Goal: Complete application form

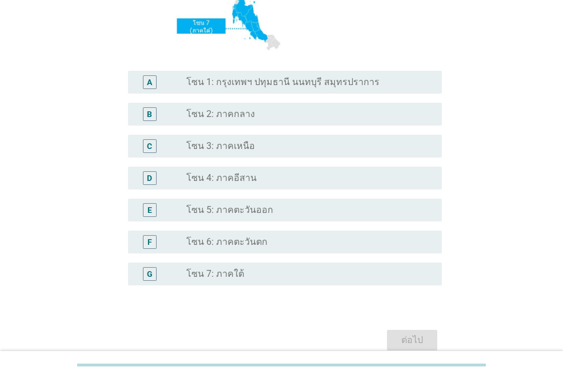
scroll to position [282, 0]
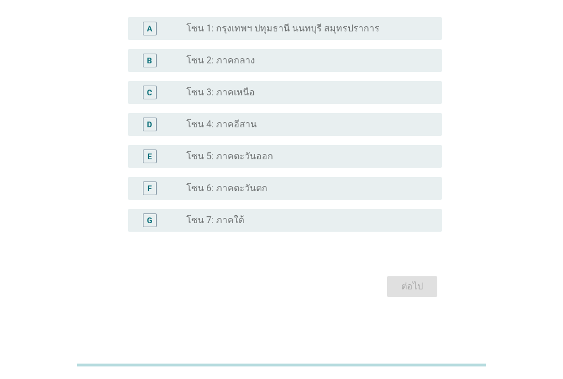
click at [223, 31] on label "โซน 1: กรุงเทพฯ ปทุมธานี นนทบุรี สมุทรปราการ" at bounding box center [282, 28] width 193 height 11
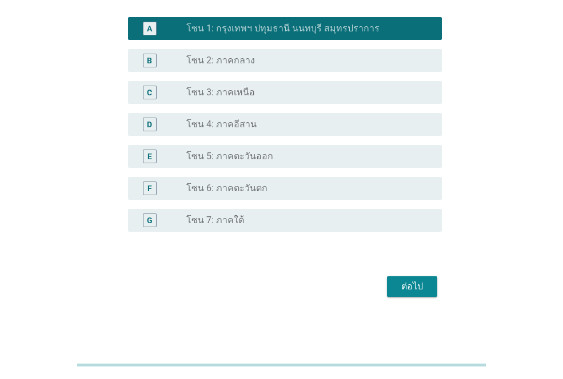
click at [415, 288] on div "ต่อไป" at bounding box center [412, 287] width 32 height 14
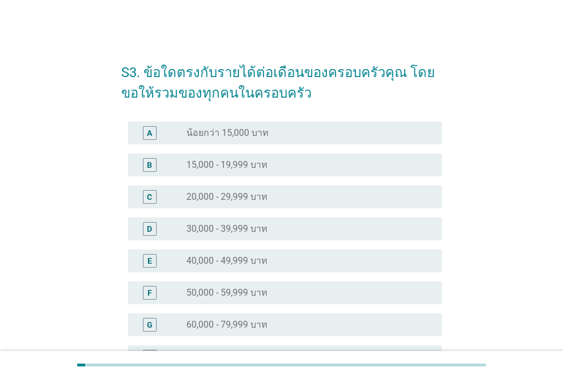
click at [234, 291] on label "50,000 - 59,999 บาท" at bounding box center [226, 292] width 81 height 11
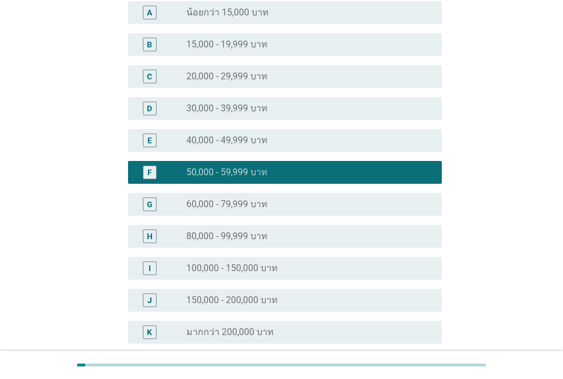
scroll to position [232, 0]
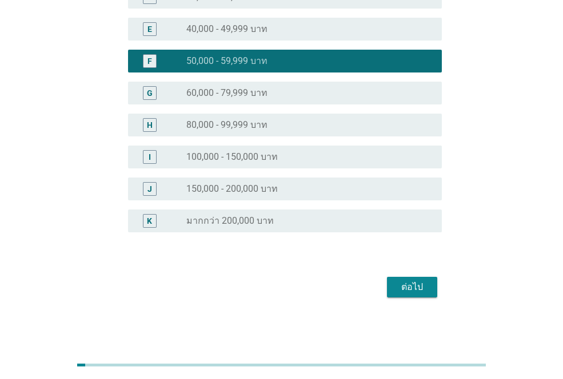
click at [418, 290] on div "ต่อไป" at bounding box center [412, 287] width 32 height 14
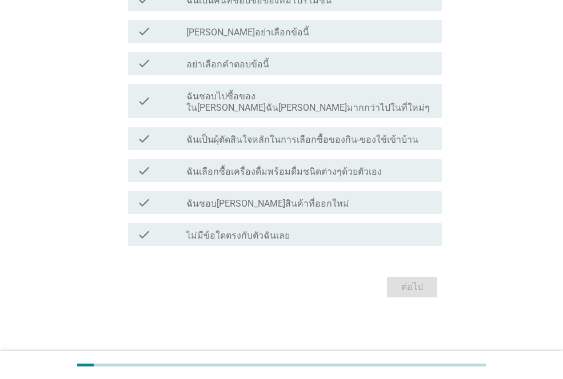
scroll to position [0, 0]
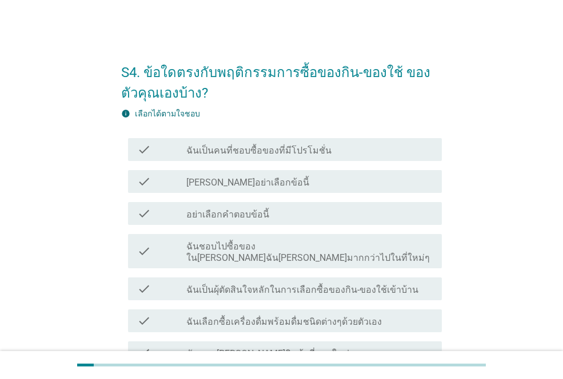
click at [245, 150] on label "ฉันเป็นคนที่ชอบซื้อของที่มีโปรโมชั่น" at bounding box center [258, 150] width 145 height 11
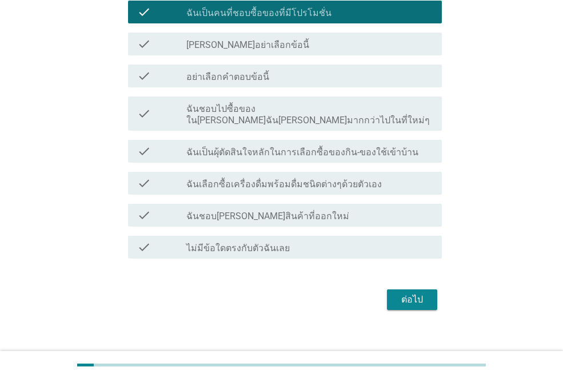
scroll to position [139, 0]
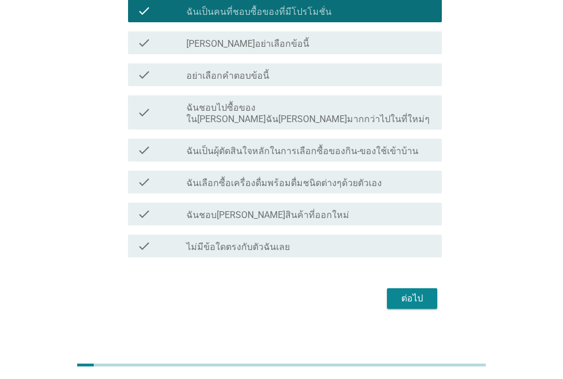
click at [344, 110] on label "ฉันชอบไปซื้อของใน[PERSON_NAME]ฉัน[PERSON_NAME]มากกว่าไปในที่ใหม่ๆ" at bounding box center [309, 113] width 246 height 23
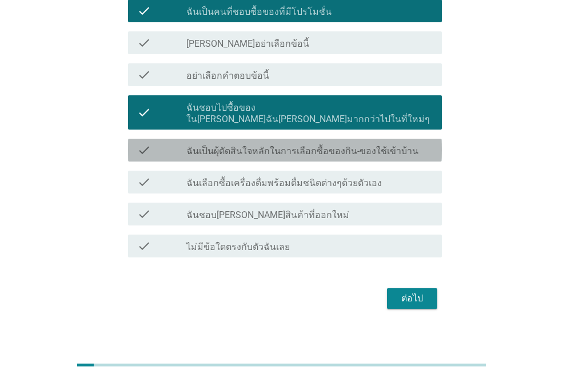
click at [332, 146] on label "ฉันเป็นผุ้ตัดสินใจหลักในการเลือกซื้อของกิน-ของใช้เข้าบ้าน" at bounding box center [302, 151] width 232 height 11
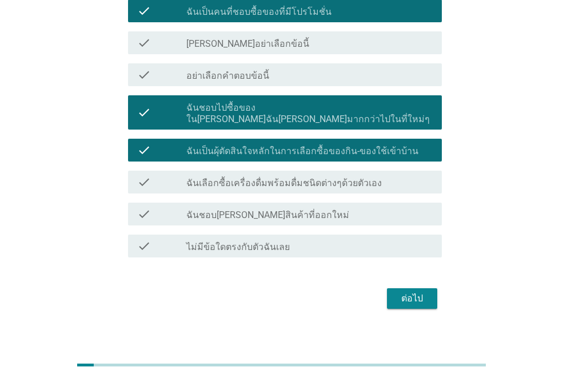
click at [314, 178] on label "ฉันเลือกซื้อเครื่องดื่มพร้อมดื่มชนิดต่างๆด้วยตัวเอง" at bounding box center [283, 183] width 195 height 11
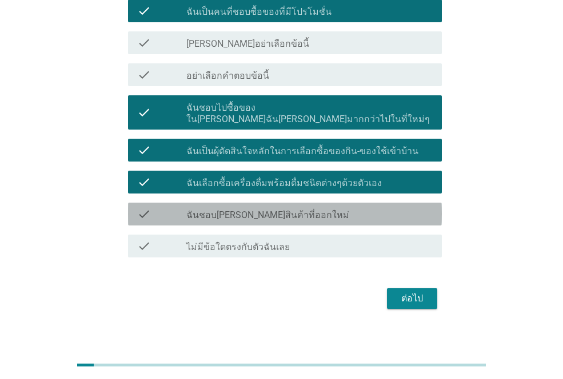
click at [241, 210] on label "ฉันชอบ[PERSON_NAME]สินค้าที่ออกใหม่" at bounding box center [267, 215] width 163 height 11
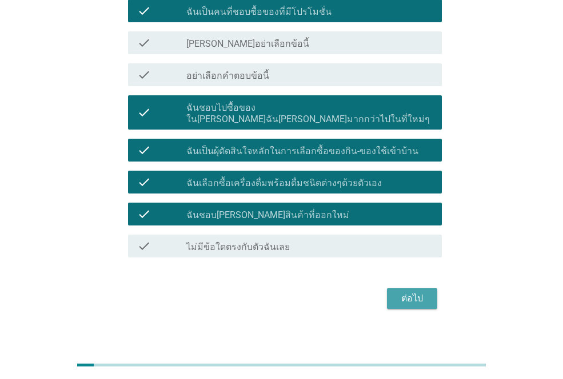
click at [411, 292] on div "ต่อไป" at bounding box center [412, 299] width 32 height 14
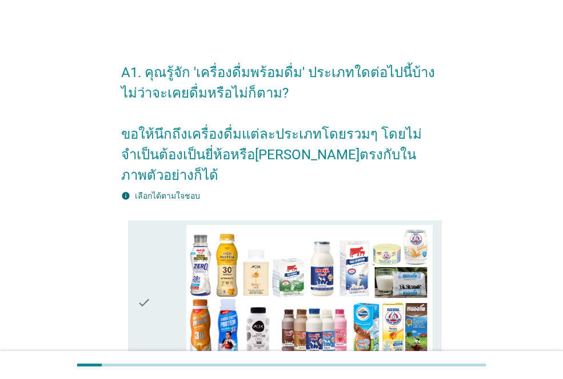
scroll to position [57, 0]
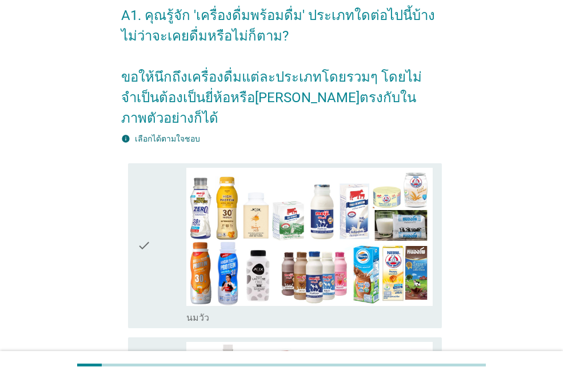
click at [147, 228] on icon "check" at bounding box center [144, 246] width 14 height 156
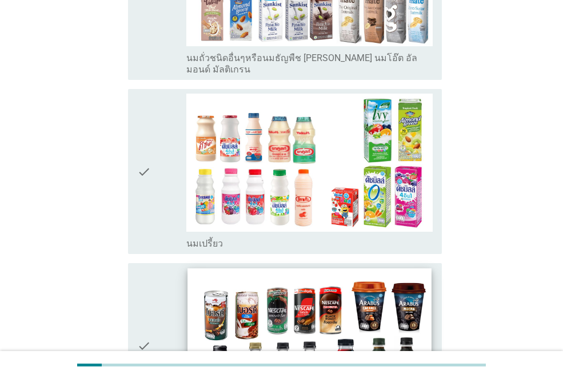
scroll to position [685, 0]
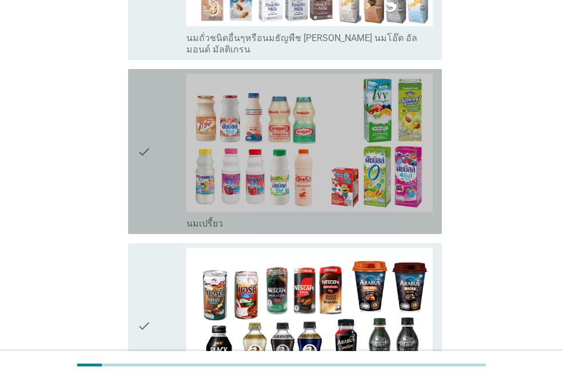
click at [144, 110] on icon "check" at bounding box center [144, 152] width 14 height 156
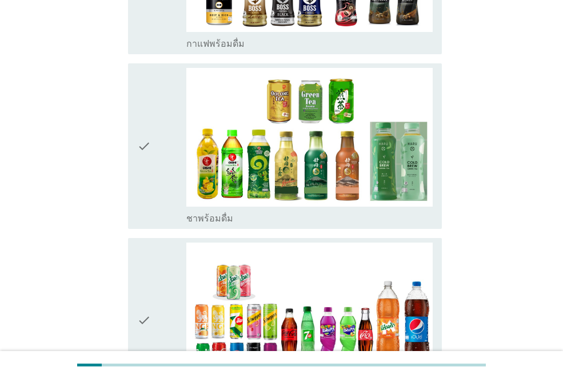
scroll to position [1142, 0]
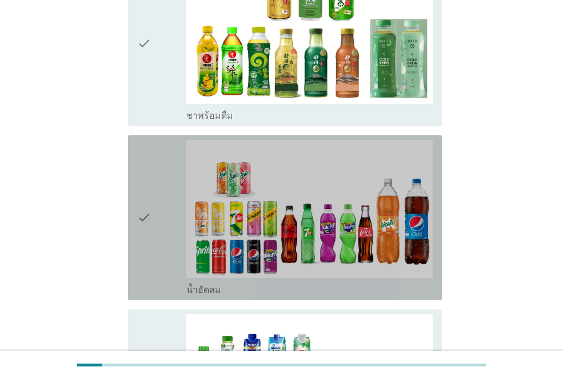
click at [138, 201] on icon "check" at bounding box center [144, 218] width 14 height 156
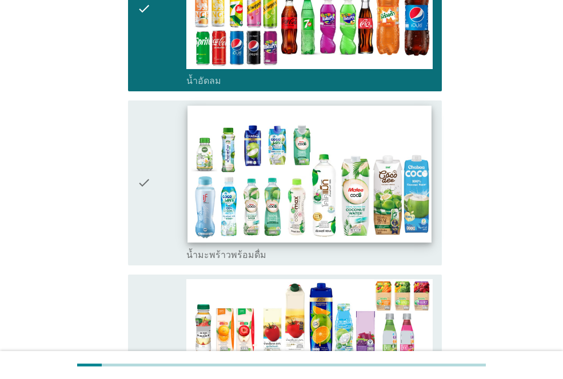
scroll to position [1371, 0]
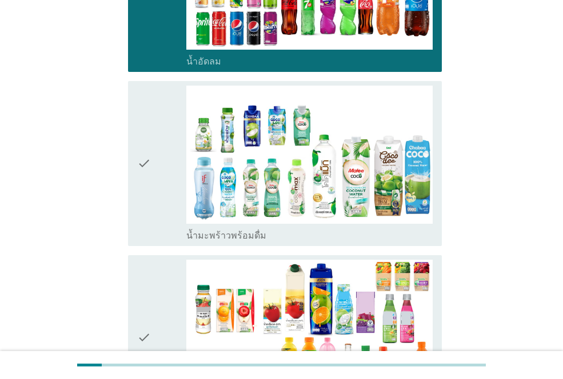
click at [144, 136] on icon "check" at bounding box center [144, 164] width 14 height 156
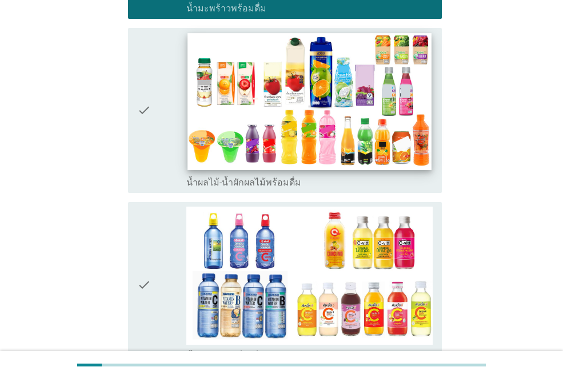
scroll to position [1656, 0]
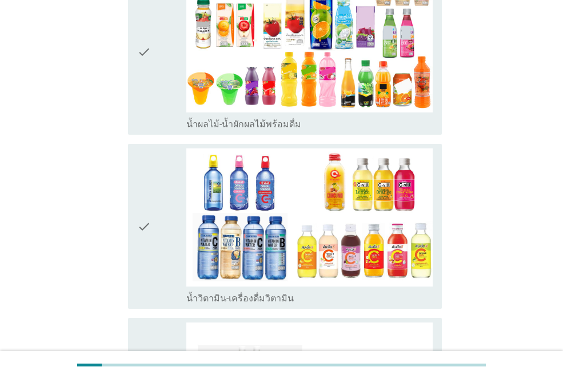
click at [137, 28] on icon "check" at bounding box center [144, 52] width 14 height 156
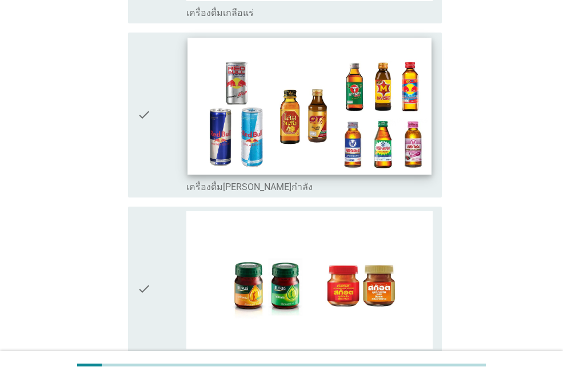
scroll to position [2399, 0]
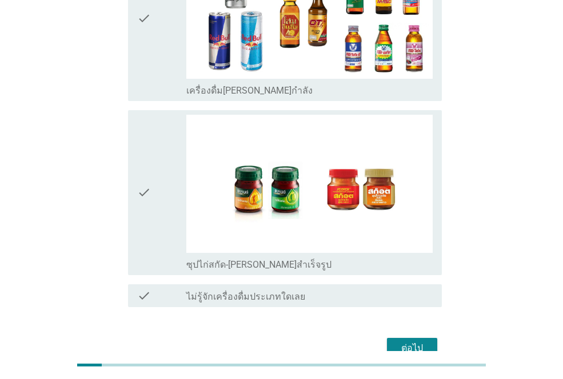
click at [156, 162] on div "check" at bounding box center [161, 193] width 49 height 156
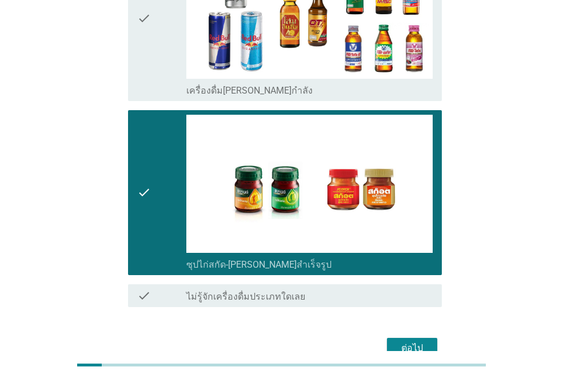
click at [409, 342] on div "ต่อไป" at bounding box center [412, 349] width 32 height 14
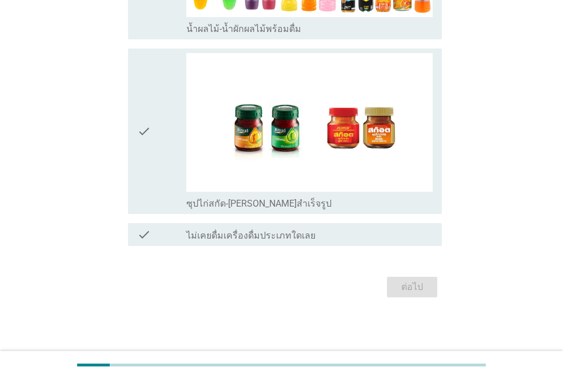
scroll to position [0, 0]
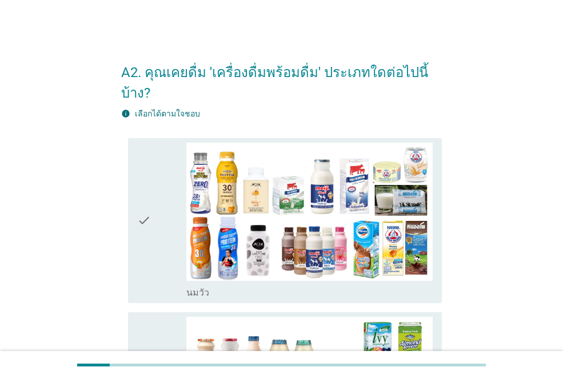
click at [139, 222] on icon "check" at bounding box center [144, 221] width 14 height 156
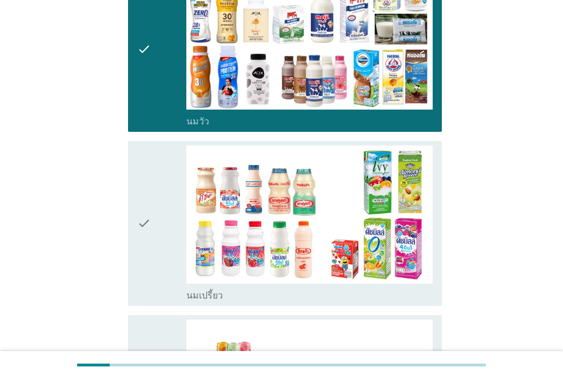
click at [160, 196] on div "check" at bounding box center [161, 224] width 49 height 156
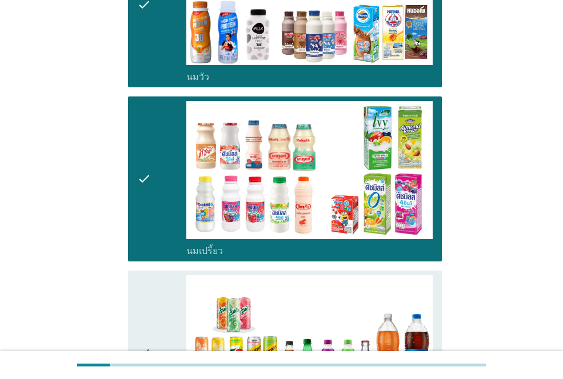
scroll to position [457, 0]
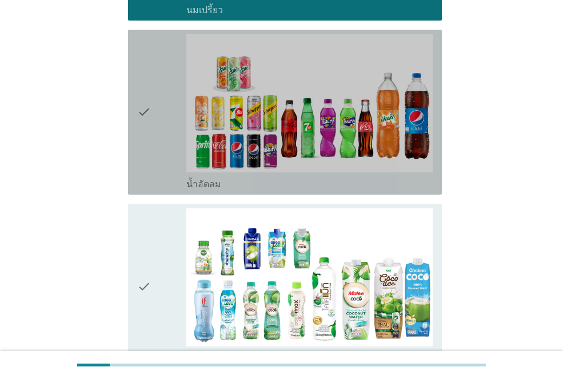
click at [144, 99] on icon "check" at bounding box center [144, 112] width 14 height 156
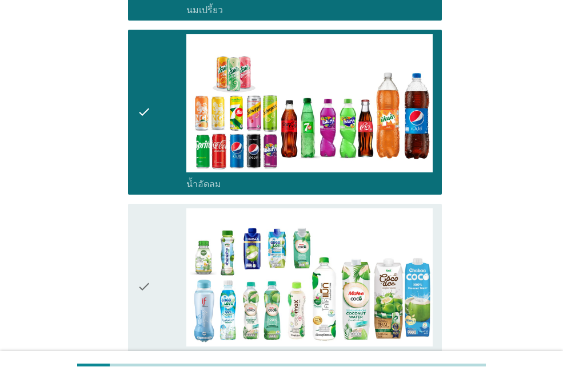
click at [141, 247] on icon "check" at bounding box center [144, 286] width 14 height 156
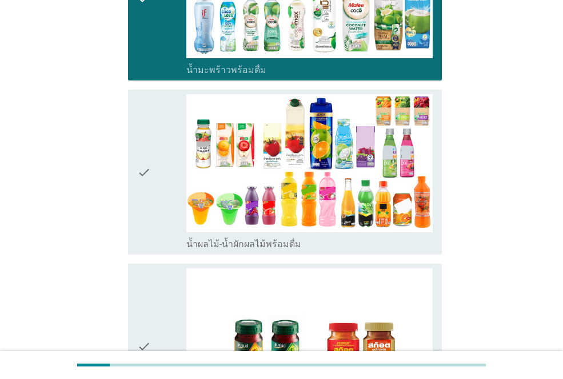
scroll to position [800, 0]
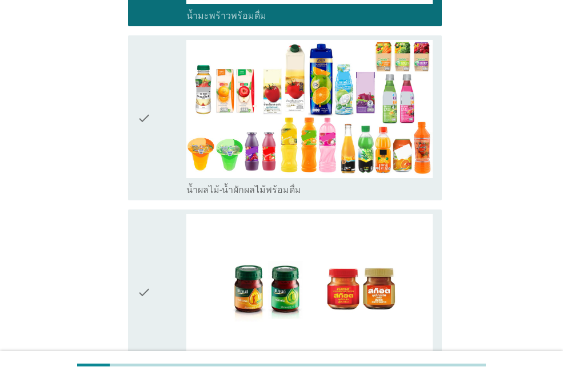
click at [148, 97] on icon "check" at bounding box center [144, 118] width 14 height 156
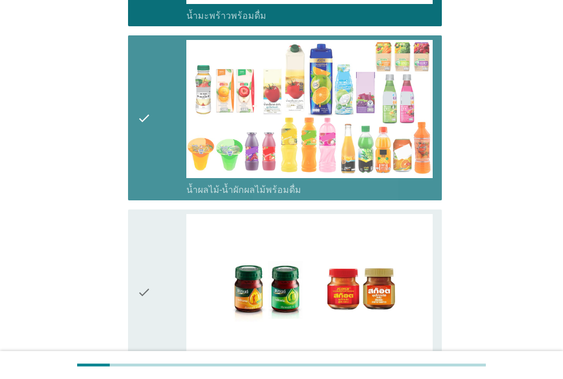
click at [140, 245] on icon "check" at bounding box center [144, 292] width 14 height 156
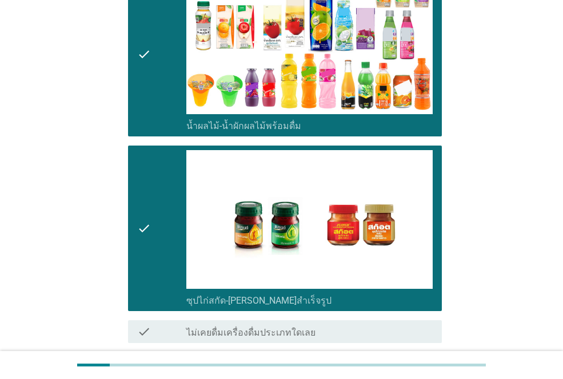
scroll to position [940, 0]
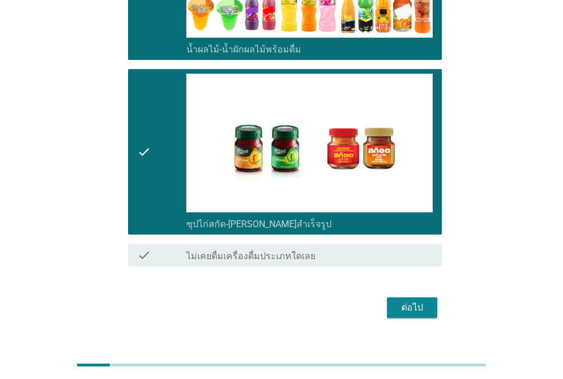
click at [412, 301] on div "ต่อไป" at bounding box center [412, 308] width 32 height 14
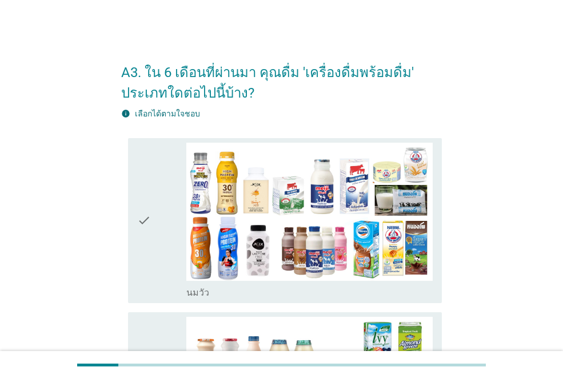
scroll to position [171, 0]
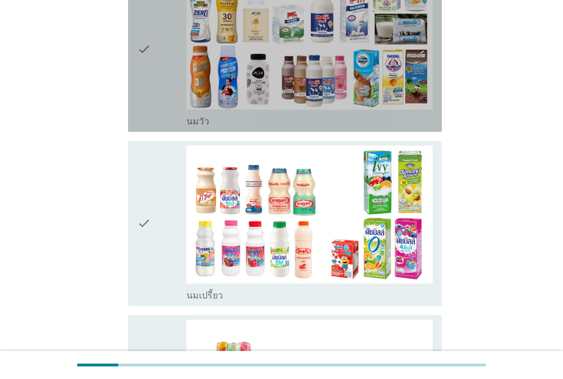
click at [156, 68] on div "check" at bounding box center [161, 49] width 49 height 156
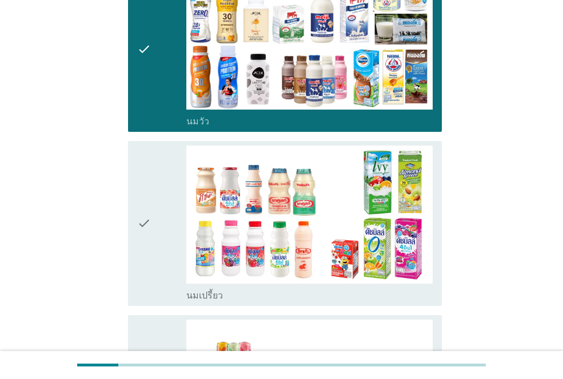
click at [143, 180] on icon "check" at bounding box center [144, 224] width 14 height 156
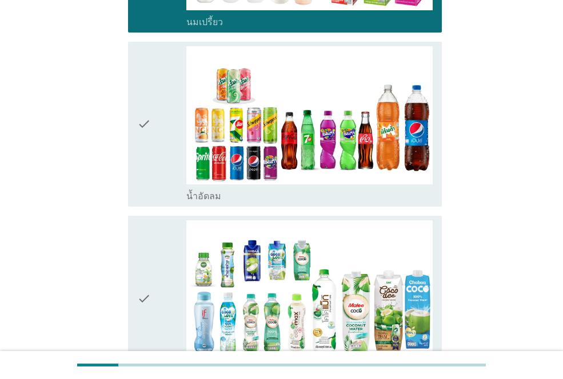
scroll to position [514, 0]
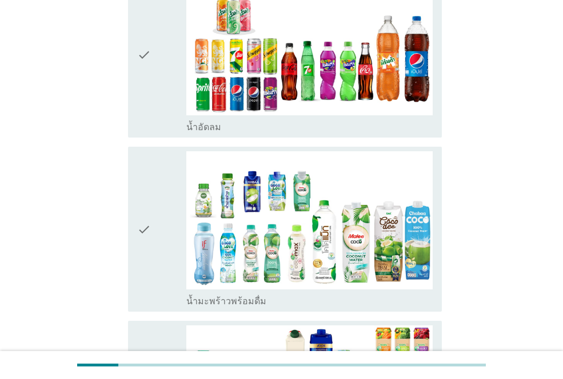
click at [143, 98] on icon "check" at bounding box center [144, 55] width 14 height 156
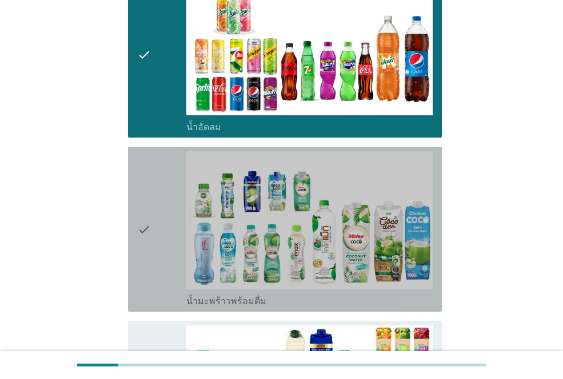
click at [130, 209] on div "check check_box_outline_blank น้ำมะพร้าวพร้อมดื่ม" at bounding box center [285, 229] width 314 height 165
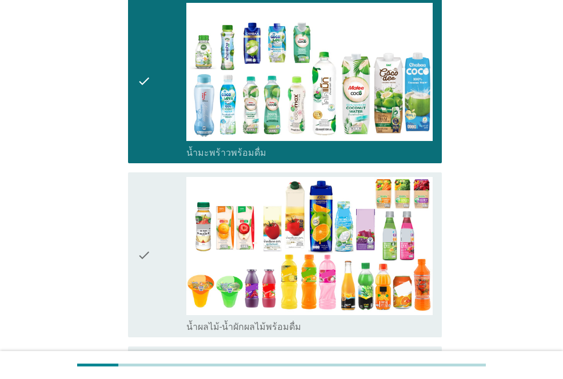
scroll to position [800, 0]
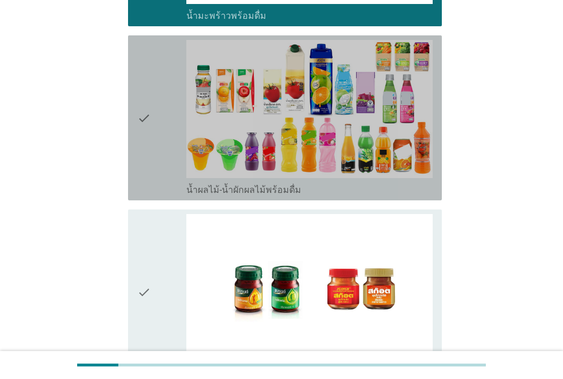
click at [150, 139] on icon "check" at bounding box center [144, 118] width 14 height 156
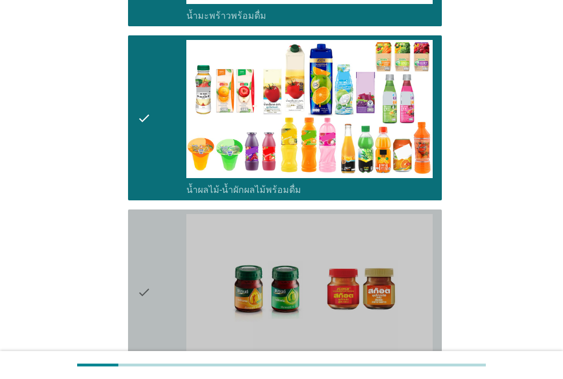
click at [138, 267] on icon "check" at bounding box center [144, 292] width 14 height 156
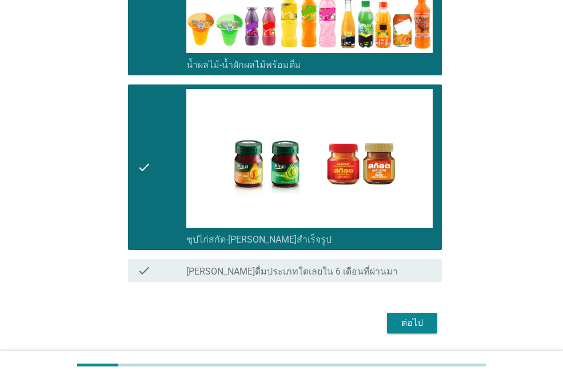
scroll to position [961, 0]
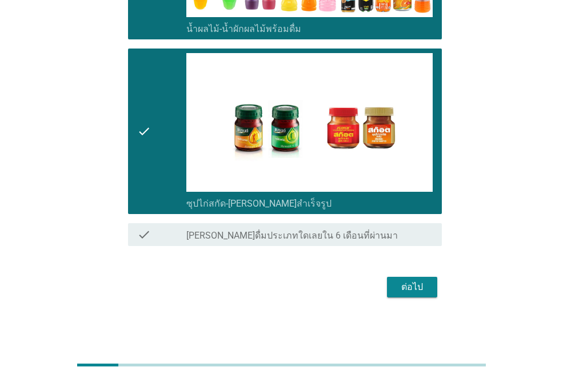
click at [415, 282] on div "ต่อไป" at bounding box center [412, 287] width 32 height 14
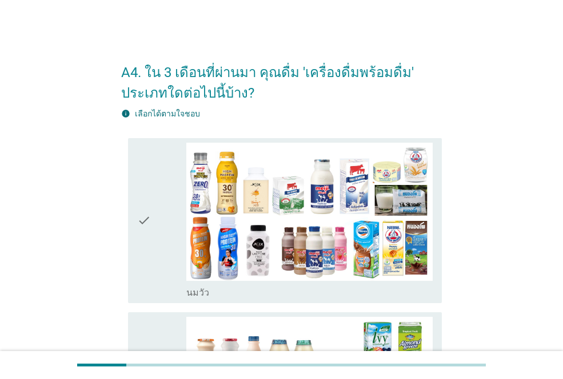
click at [158, 208] on div "check" at bounding box center [161, 221] width 49 height 156
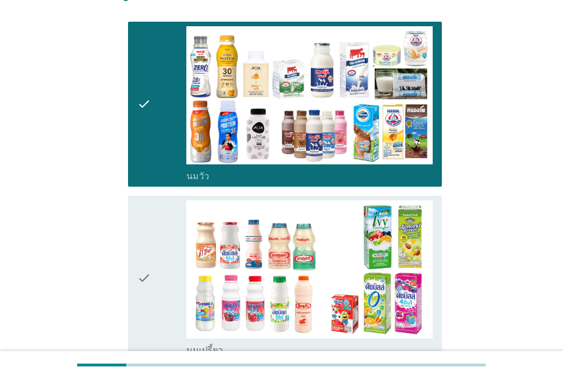
scroll to position [228, 0]
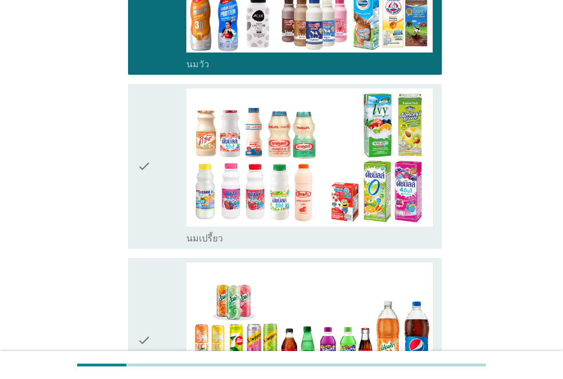
click at [158, 191] on div "check" at bounding box center [161, 167] width 49 height 156
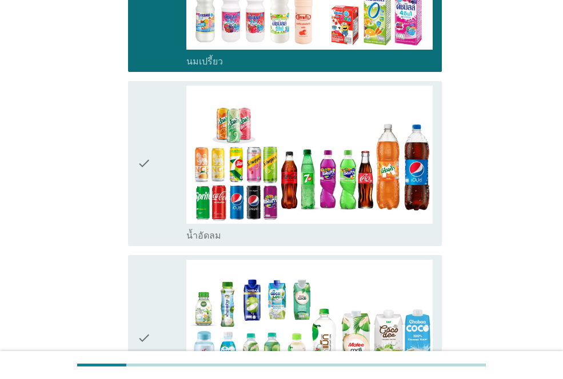
scroll to position [514, 0]
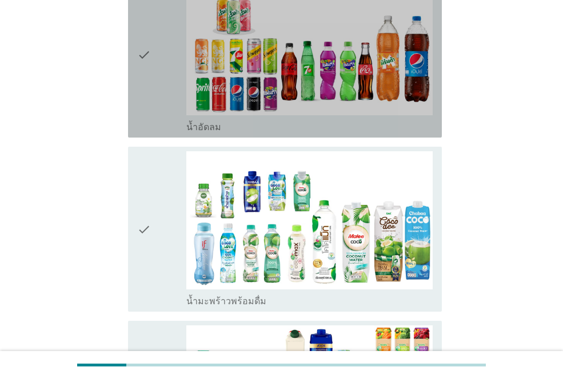
click at [144, 81] on icon "check" at bounding box center [144, 55] width 14 height 156
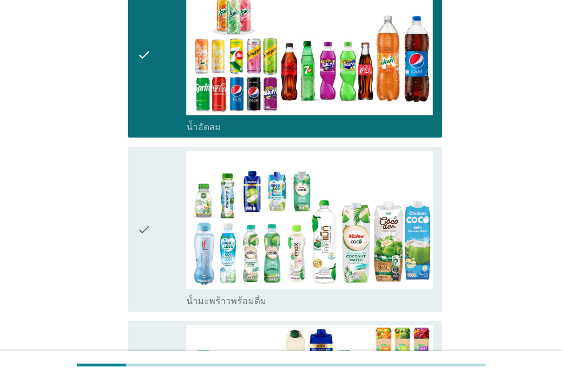
click at [150, 206] on icon "check" at bounding box center [144, 229] width 14 height 156
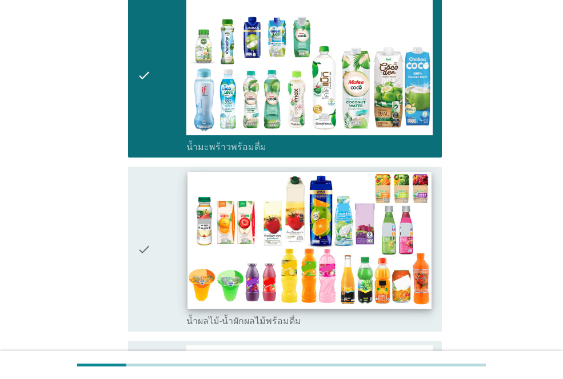
scroll to position [742, 0]
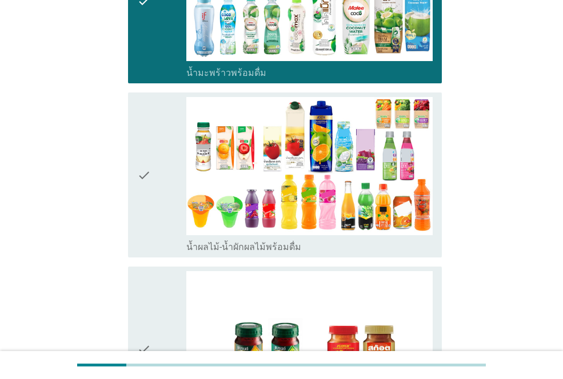
click at [146, 170] on icon "check" at bounding box center [144, 175] width 14 height 156
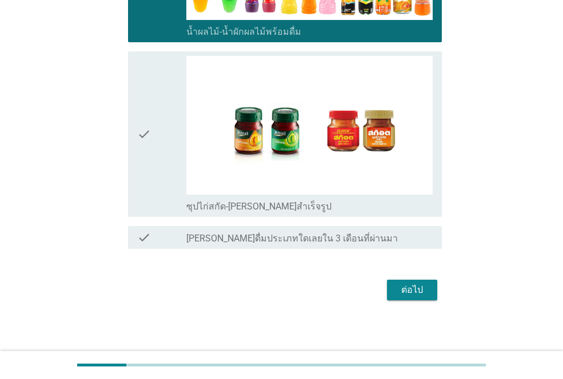
scroll to position [961, 0]
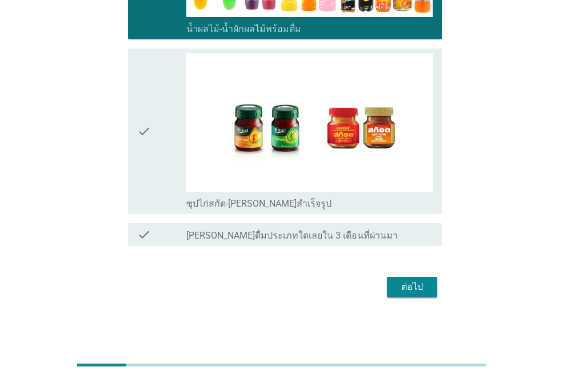
click at [150, 112] on icon "check" at bounding box center [144, 131] width 14 height 156
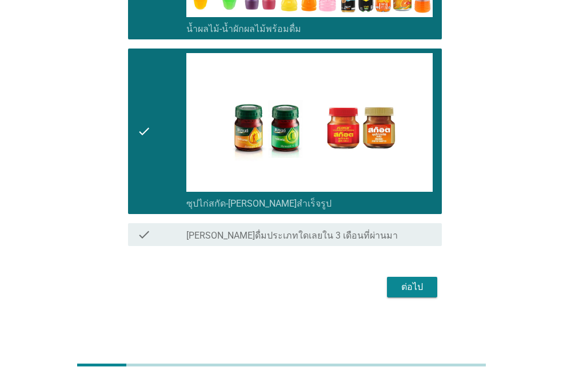
click at [414, 291] on div "ต่อไป" at bounding box center [412, 287] width 32 height 14
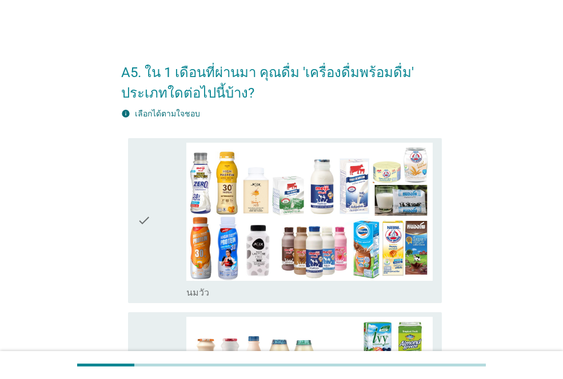
click at [157, 199] on div "check" at bounding box center [161, 221] width 49 height 156
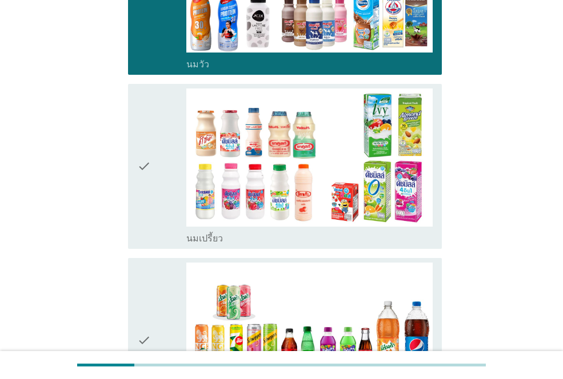
scroll to position [286, 0]
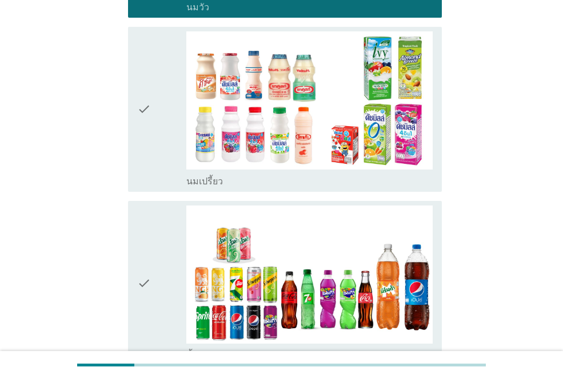
click at [148, 94] on icon "check" at bounding box center [144, 109] width 14 height 156
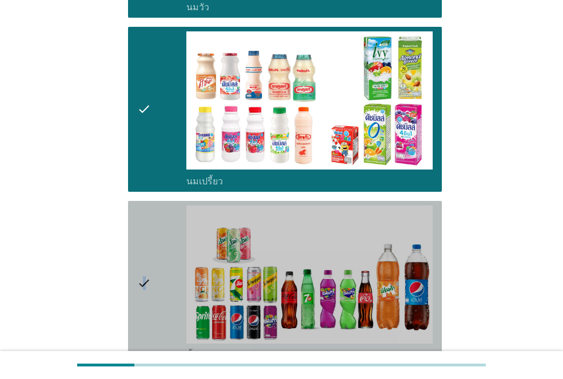
click at [144, 244] on icon "check" at bounding box center [144, 284] width 14 height 156
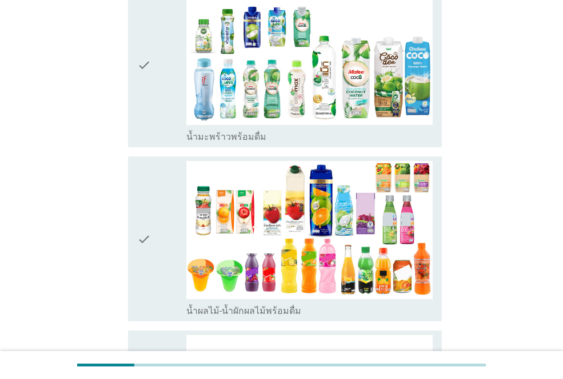
scroll to position [685, 0]
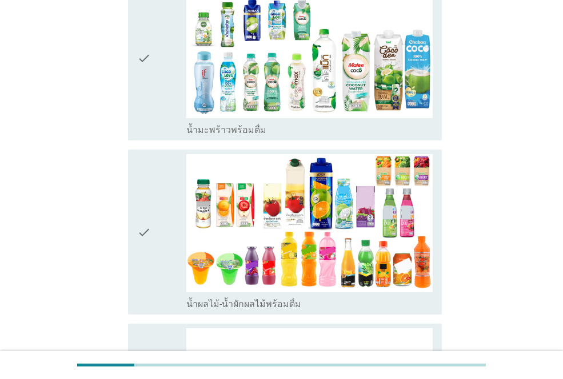
click at [138, 74] on icon "check" at bounding box center [144, 58] width 14 height 156
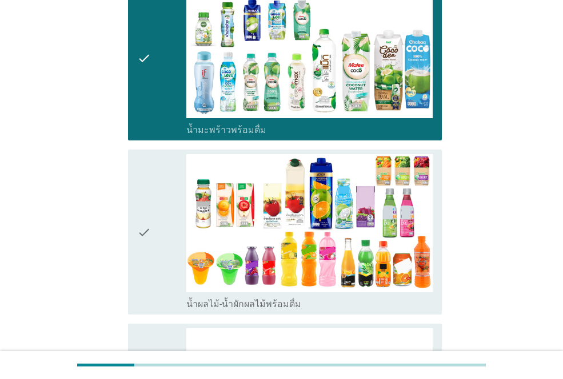
click at [178, 246] on div "check" at bounding box center [161, 232] width 49 height 156
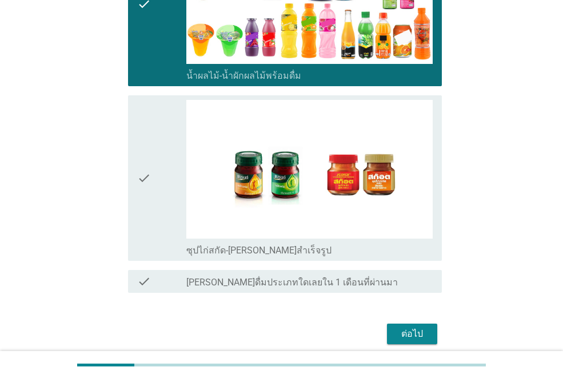
click at [159, 170] on div "check" at bounding box center [161, 178] width 49 height 156
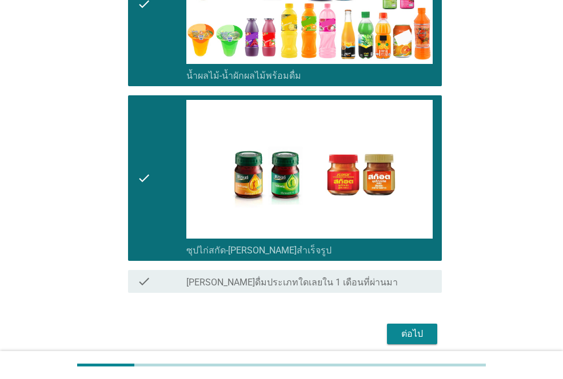
scroll to position [961, 0]
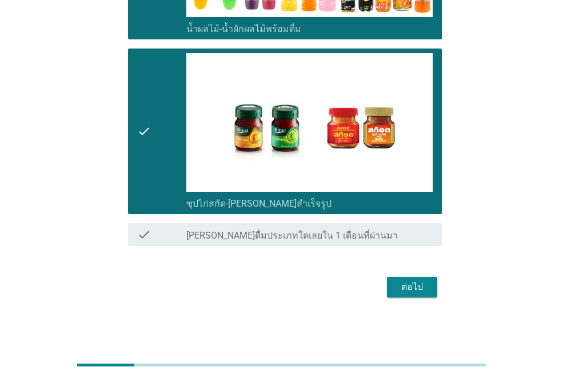
click at [405, 292] on div "ต่อไป" at bounding box center [412, 287] width 32 height 14
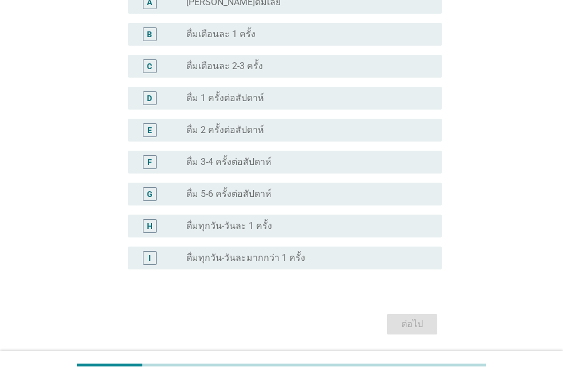
scroll to position [400, 0]
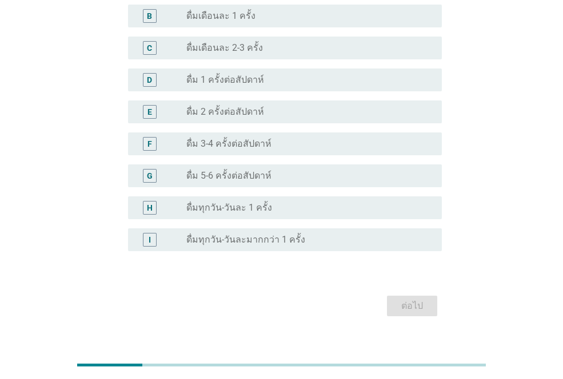
click at [272, 142] on div "radio_button_unchecked ดื่ม 3-4 ครั้งต่อสัปดาห์" at bounding box center [304, 143] width 237 height 11
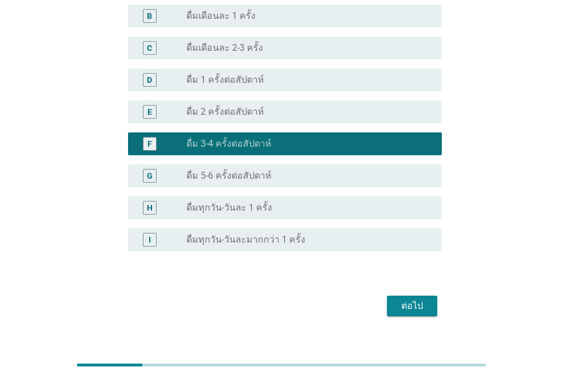
click at [408, 304] on div "ต่อไป" at bounding box center [412, 306] width 32 height 14
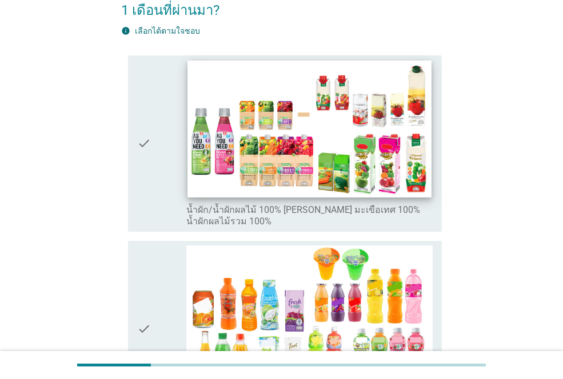
scroll to position [228, 0]
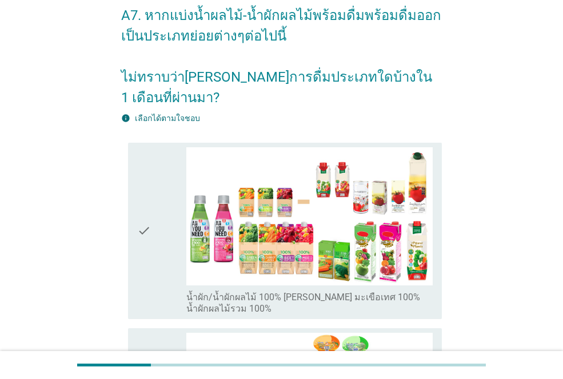
drag, startPoint x: 144, startPoint y: 220, endPoint x: 147, endPoint y: 213, distance: 7.2
click at [145, 218] on icon "check" at bounding box center [144, 230] width 14 height 167
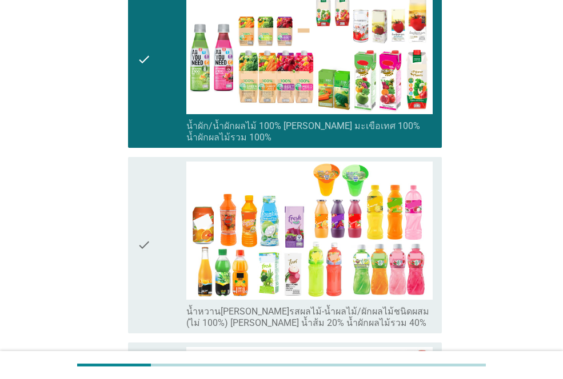
click at [159, 212] on div "check" at bounding box center [161, 245] width 49 height 167
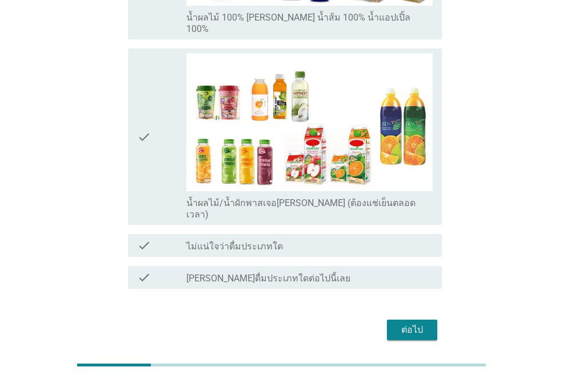
scroll to position [537, 0]
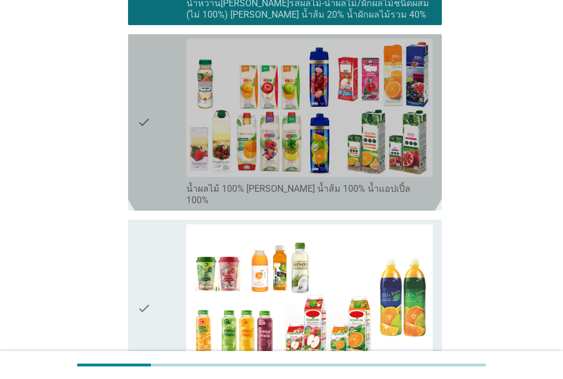
click at [155, 105] on div "check" at bounding box center [161, 122] width 49 height 167
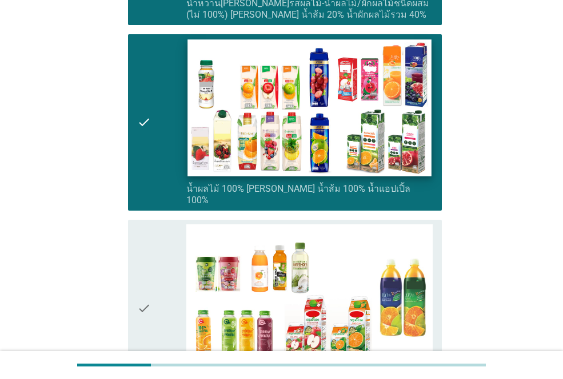
scroll to position [651, 0]
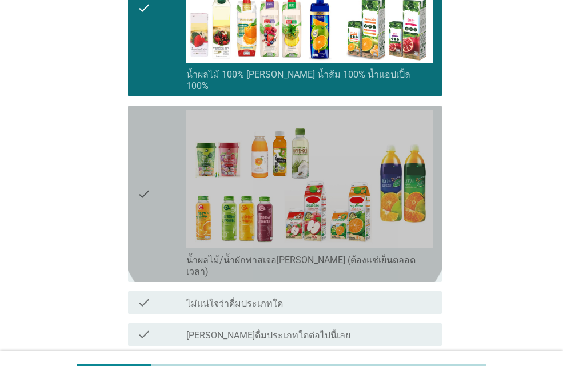
click at [159, 159] on div "check" at bounding box center [161, 193] width 49 height 167
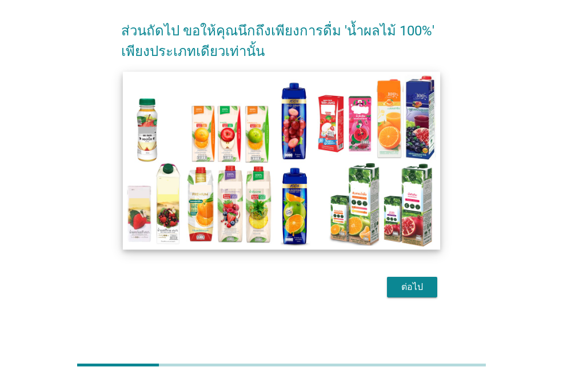
click at [141, 156] on img at bounding box center [281, 160] width 317 height 178
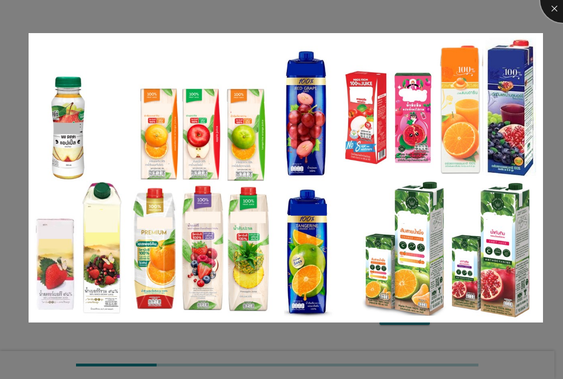
click at [547, 7] on div at bounding box center [563, 0] width 46 height 46
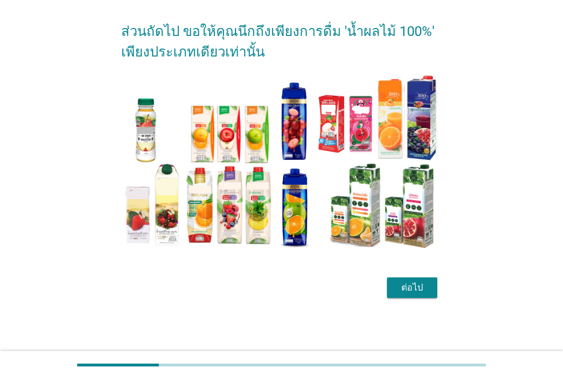
scroll to position [42, 0]
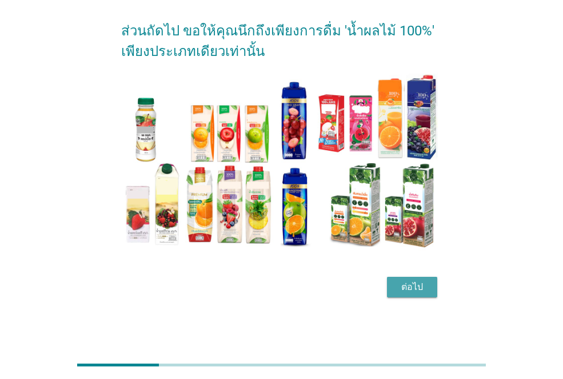
click at [422, 292] on div "ต่อไป" at bounding box center [412, 287] width 32 height 14
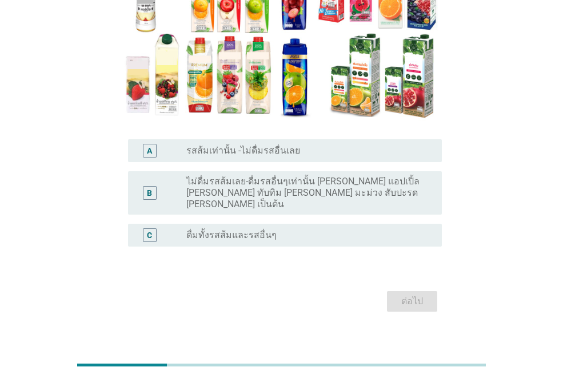
scroll to position [174, 0]
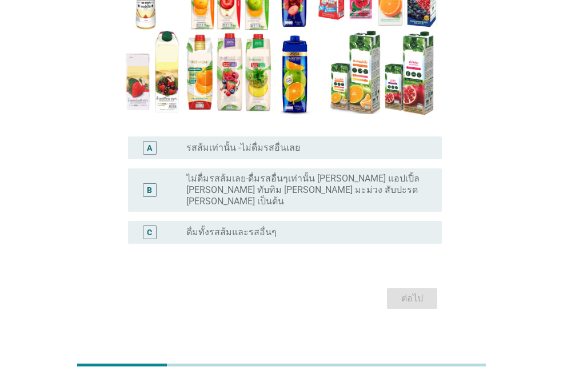
click at [208, 227] on label "ดื่มทั้งรสส้มและรสอื่นๆ" at bounding box center [231, 232] width 90 height 11
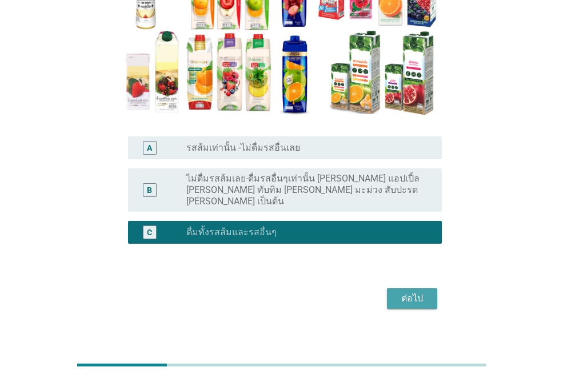
click at [428, 288] on button "ต่อไป" at bounding box center [412, 298] width 50 height 21
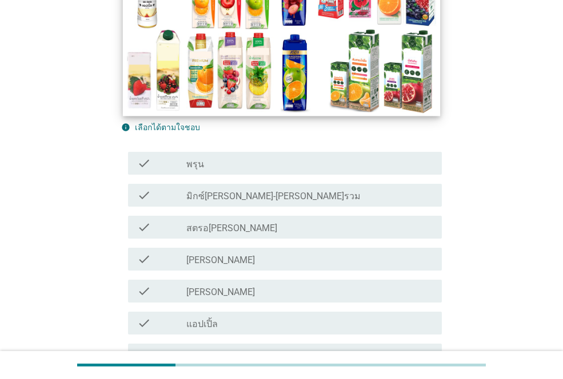
scroll to position [171, 0]
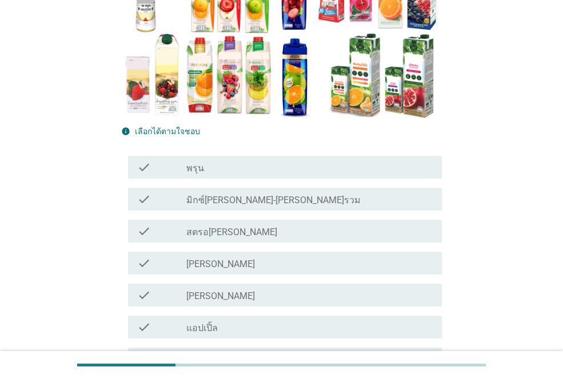
click at [194, 167] on label "พรุน" at bounding box center [195, 168] width 18 height 11
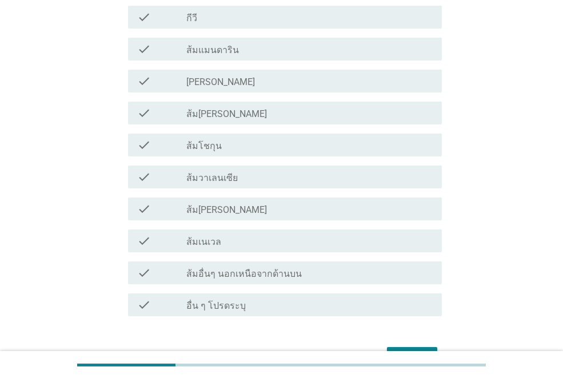
scroll to position [742, 0]
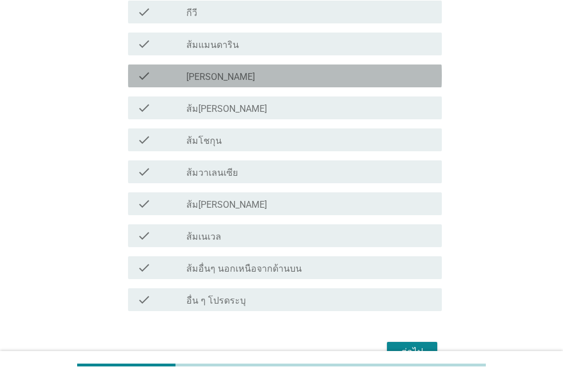
click at [230, 75] on label "[PERSON_NAME]" at bounding box center [220, 76] width 69 height 11
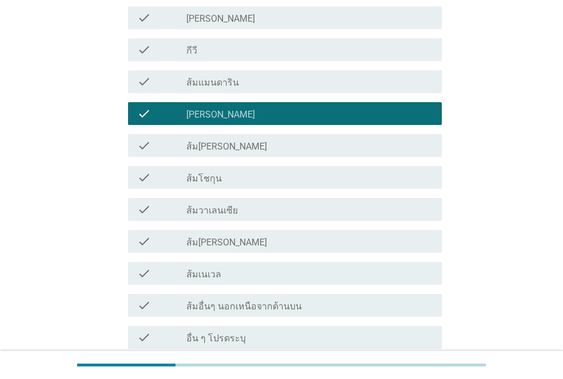
scroll to position [685, 0]
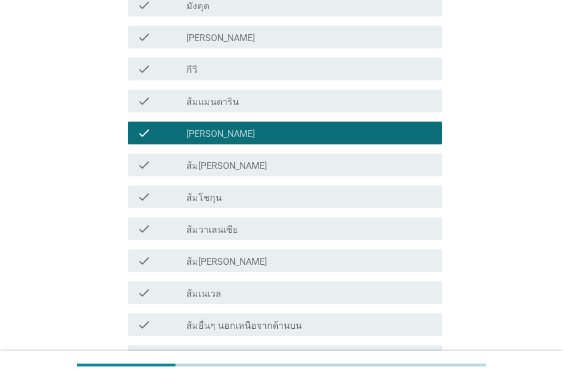
click at [214, 31] on div "check_box_outline_blank [PERSON_NAME]" at bounding box center [309, 37] width 246 height 14
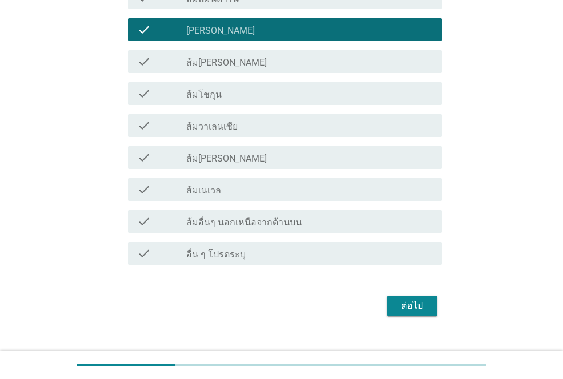
scroll to position [808, 0]
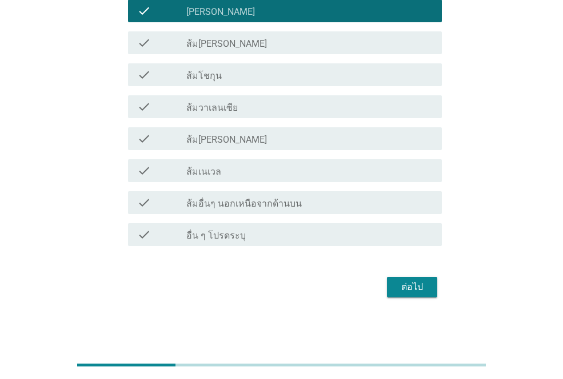
click at [409, 290] on div "ต่อไป" at bounding box center [412, 287] width 32 height 14
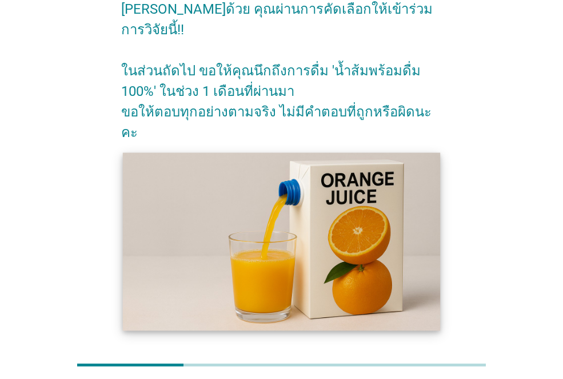
scroll to position [103, 0]
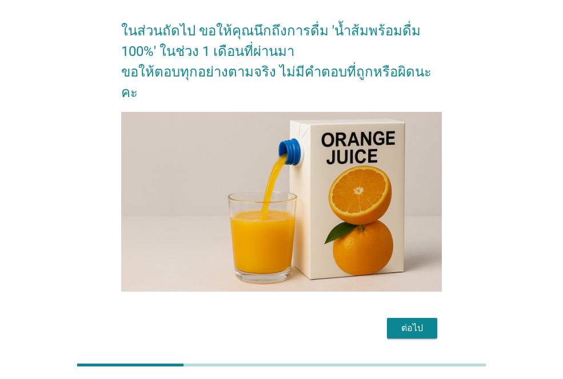
click at [405, 322] on div "ต่อไป" at bounding box center [412, 329] width 32 height 14
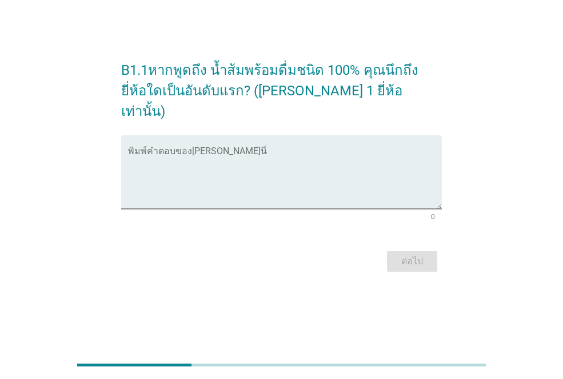
scroll to position [0, 0]
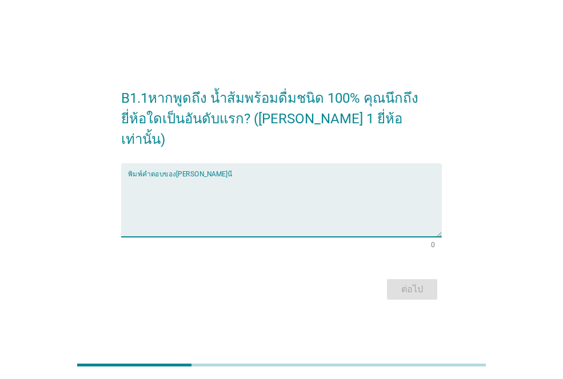
click at [200, 222] on textarea "พิมพ์คำตอบของคุณ ที่นี่" at bounding box center [285, 207] width 314 height 60
type textarea "[PERSON_NAME]"
click at [420, 283] on div "ต่อไป" at bounding box center [412, 290] width 32 height 14
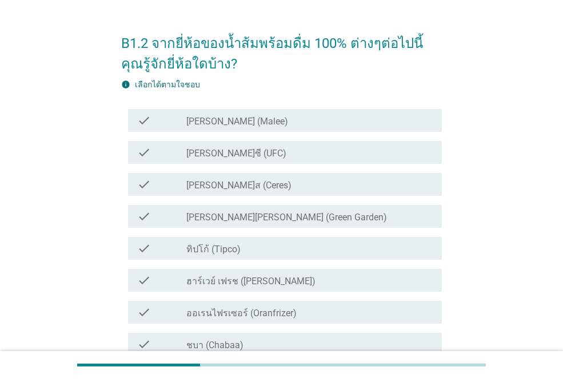
scroll to position [57, 0]
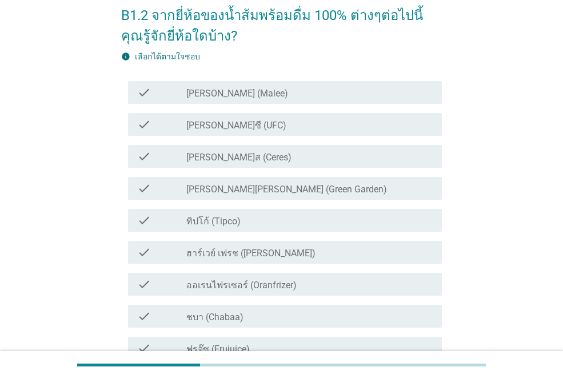
click at [226, 95] on label "[PERSON_NAME] (Malee)" at bounding box center [237, 93] width 102 height 11
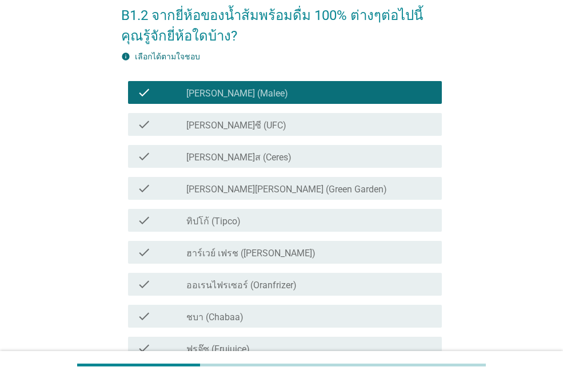
click at [201, 228] on div "check check_box_outline_blank ทิปโก้ (Tipco)" at bounding box center [285, 220] width 314 height 23
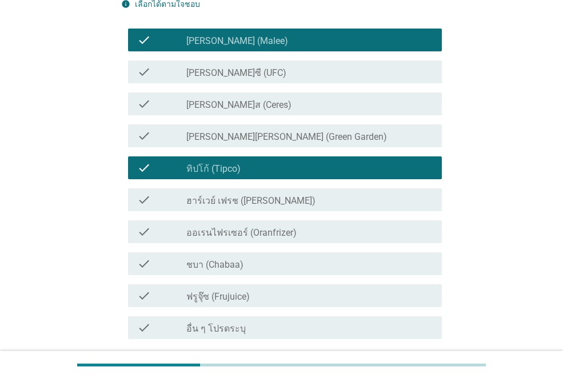
scroll to position [203, 0]
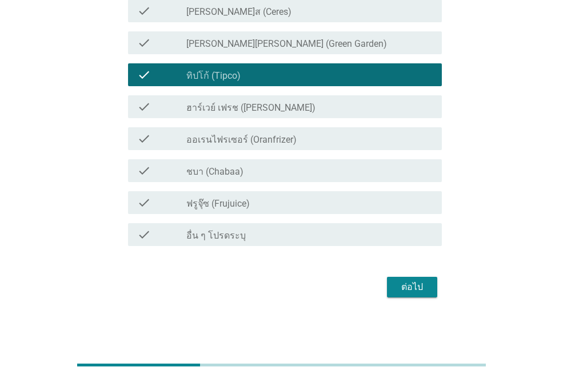
click at [258, 143] on label "ออเรนไฟรเซอร์ (Oranfrizer)" at bounding box center [241, 139] width 110 height 11
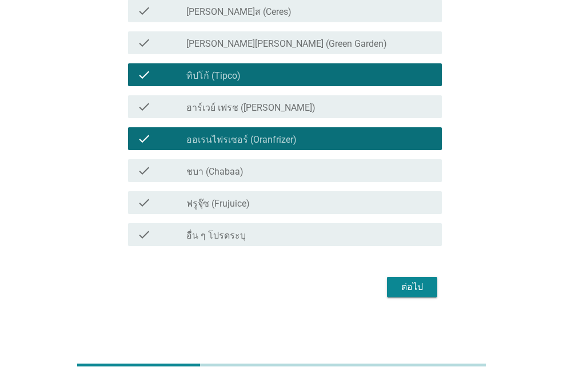
click at [419, 287] on div "ต่อไป" at bounding box center [412, 287] width 32 height 14
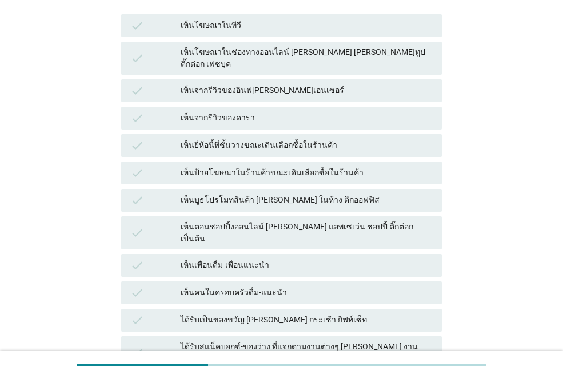
scroll to position [171, 0]
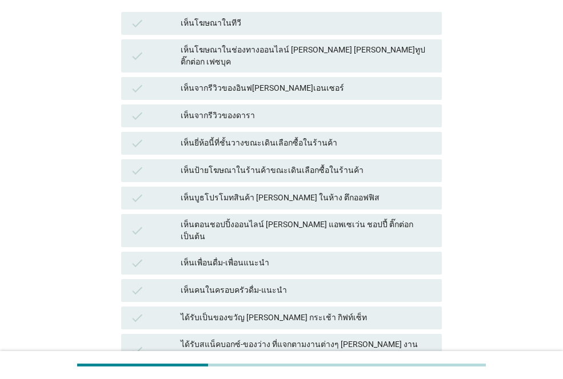
click at [212, 164] on div "เห็นป้ายโฆษณาในร้านค้าขณะเดินเลือกซื้อในร้านค้า" at bounding box center [306, 171] width 252 height 14
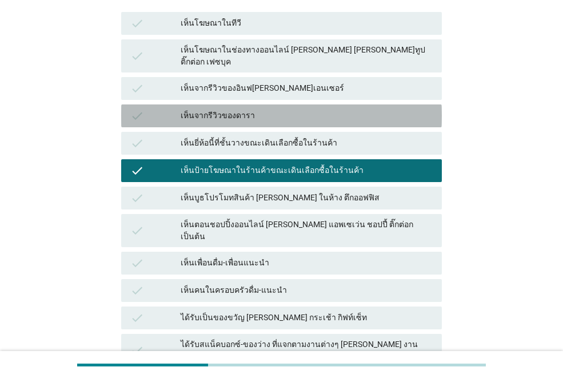
click at [212, 109] on div "เห็นจากรีวิวของดารา" at bounding box center [306, 116] width 252 height 14
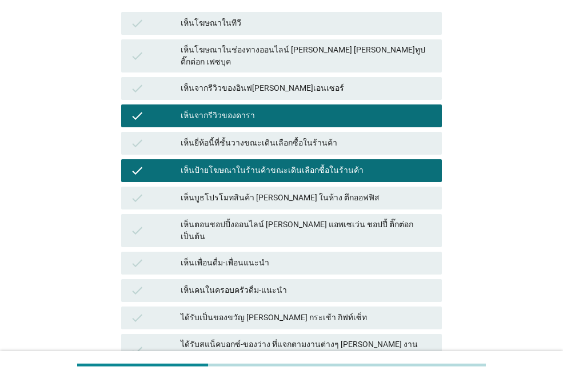
click at [236, 191] on div "เห็นบูธโปรโมทสินค้า [PERSON_NAME] ในห้าง ตึกออฟฟิส" at bounding box center [306, 198] width 252 height 14
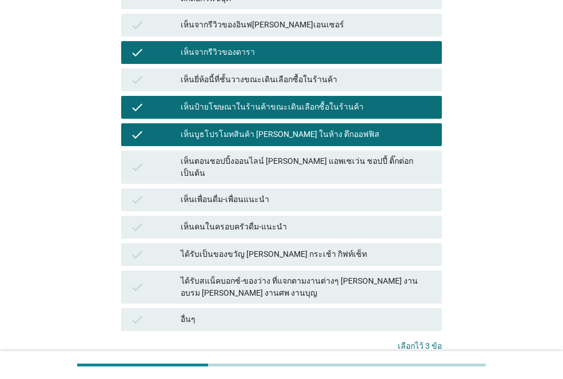
scroll to position [307, 0]
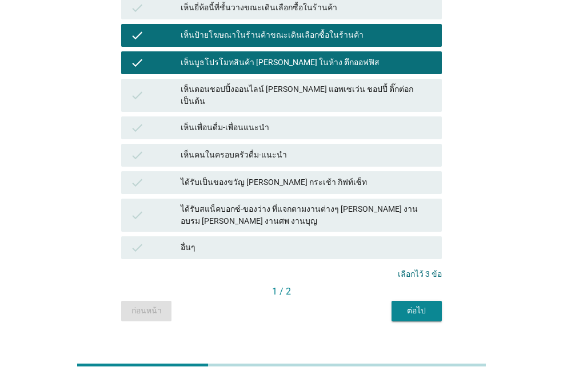
click at [419, 301] on button "ต่อไป" at bounding box center [416, 311] width 50 height 21
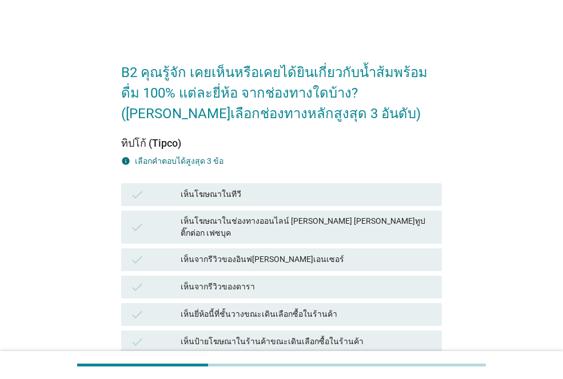
scroll to position [171, 0]
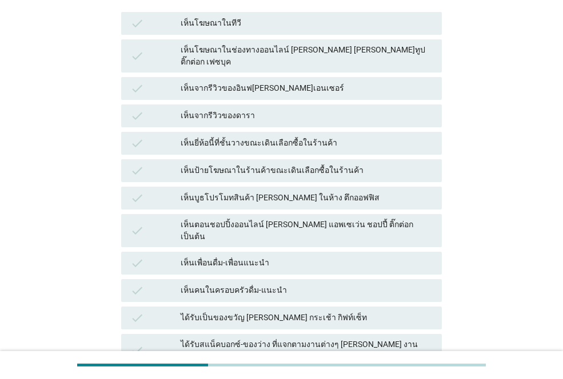
click at [228, 164] on div "เห็นป้ายโฆษณาในร้านค้าขณะเดินเลือกซื้อในร้านค้า" at bounding box center [306, 171] width 252 height 14
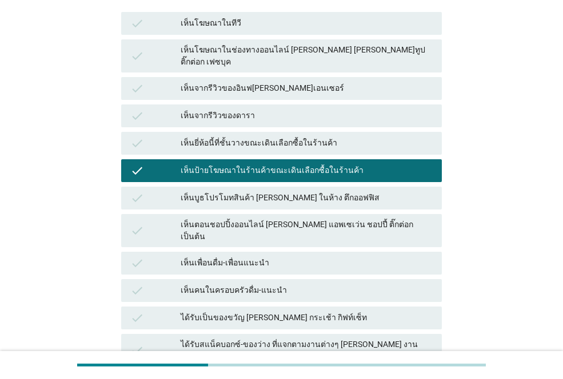
click at [227, 109] on div "เห็นจากรีวิวของดารา" at bounding box center [306, 116] width 252 height 14
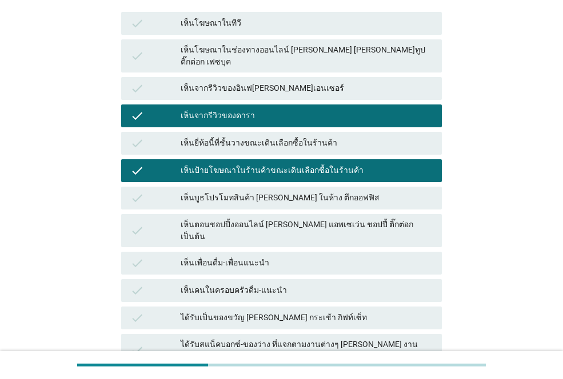
click at [254, 75] on div "check เห็นจากรีวิวของอินฟ[PERSON_NAME]เอนเซอร์" at bounding box center [281, 88] width 325 height 27
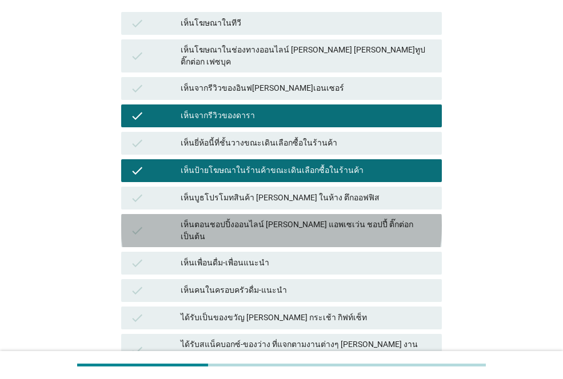
drag, startPoint x: 268, startPoint y: 213, endPoint x: 276, endPoint y: 235, distance: 23.9
click at [268, 219] on div "เห็นตอนชอปปิ้งออนไลน์ [PERSON_NAME] แอพเซเว่น ชอปปี้ ติ๊กต่อก เป็นต้น" at bounding box center [306, 231] width 252 height 24
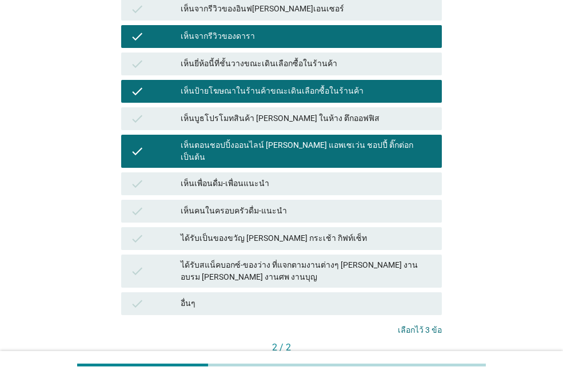
scroll to position [307, 0]
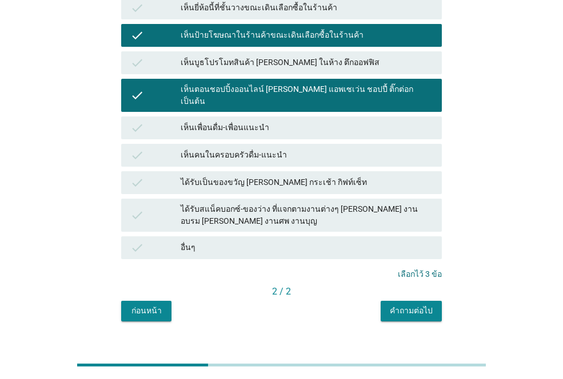
click at [411, 305] on div "คำถามต่อไป" at bounding box center [410, 311] width 43 height 12
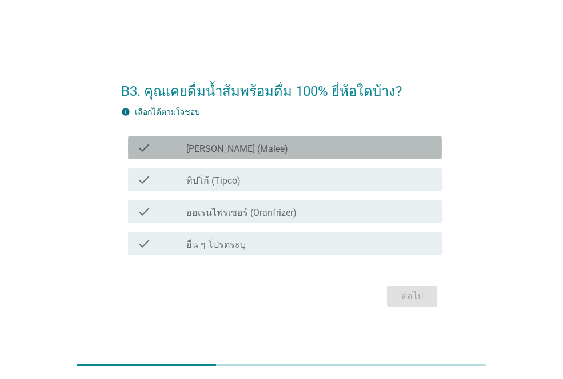
click at [235, 142] on div "check_box_outline_blank [PERSON_NAME] (Malee)" at bounding box center [309, 148] width 246 height 14
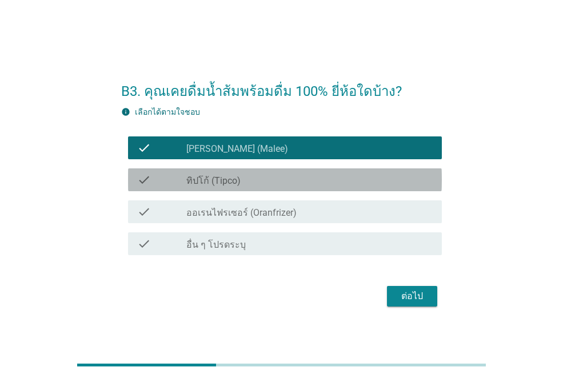
click at [235, 182] on label "ทิปโก้ (Tipco)" at bounding box center [213, 180] width 54 height 11
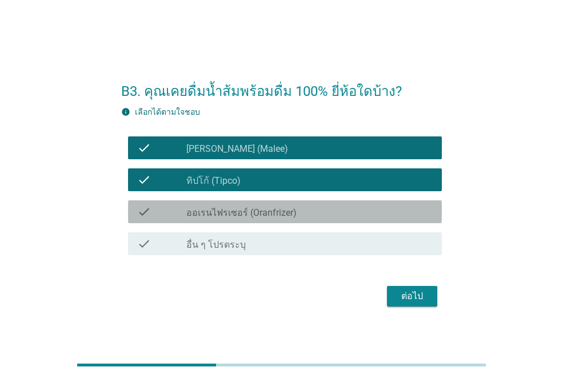
click at [228, 206] on div "check_box_outline_blank ออเรนไฟรเซอร์ (Oranfrizer)" at bounding box center [309, 212] width 246 height 14
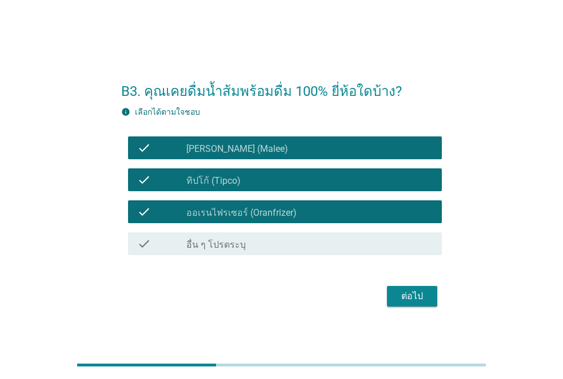
click at [429, 297] on button "ต่อไป" at bounding box center [412, 296] width 50 height 21
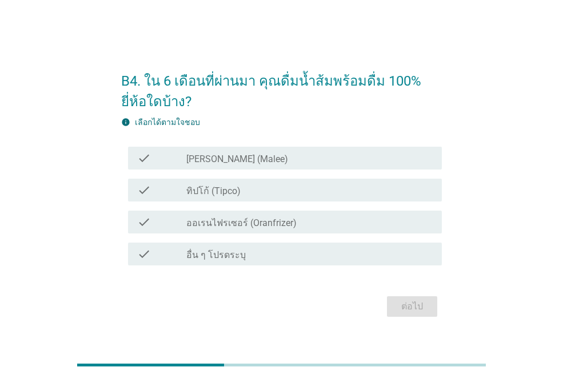
click at [200, 158] on label "[PERSON_NAME] (Malee)" at bounding box center [237, 159] width 102 height 11
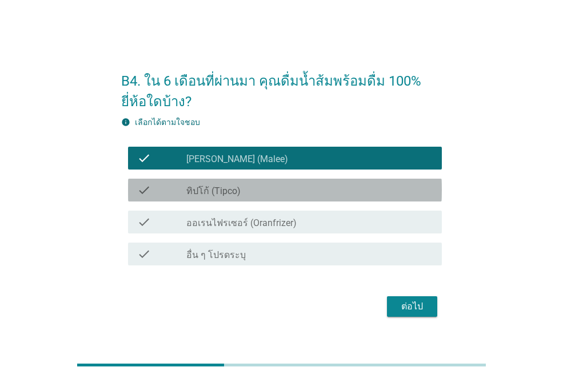
click at [200, 184] on div "check_box ทิปโก้ (Tipco)" at bounding box center [309, 190] width 246 height 14
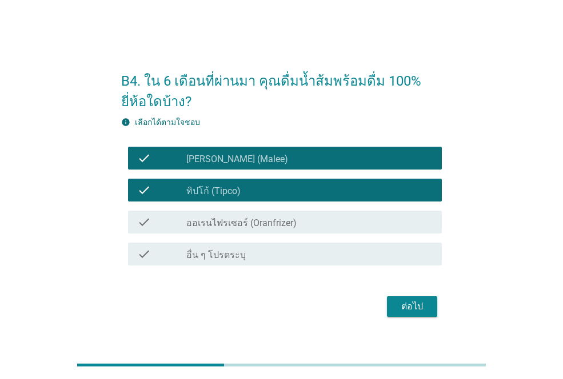
click at [194, 228] on label "ออเรนไฟรเซอร์ (Oranfrizer)" at bounding box center [241, 223] width 110 height 11
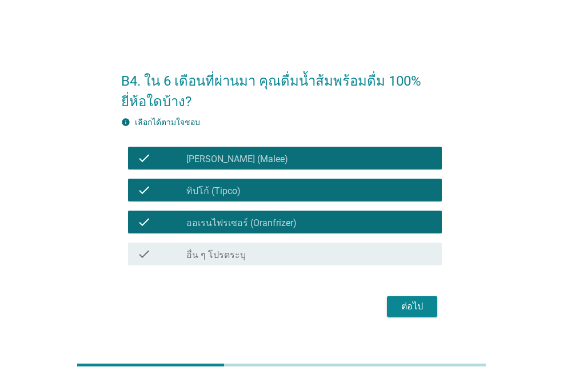
click at [410, 306] on div "ต่อไป" at bounding box center [412, 307] width 32 height 14
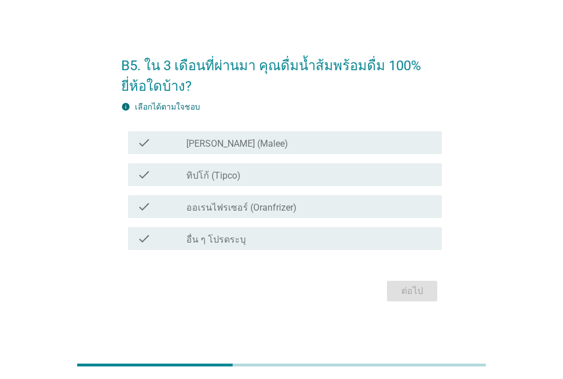
scroll to position [28, 0]
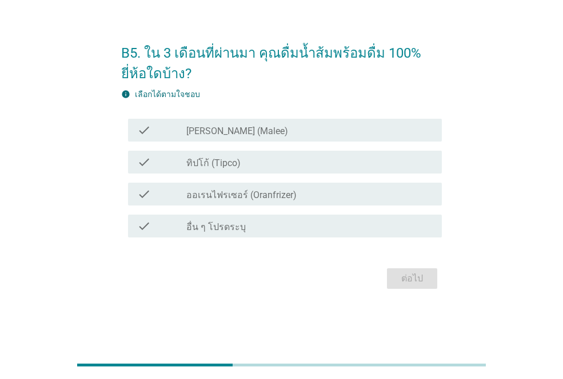
click at [232, 132] on label "[PERSON_NAME] (Malee)" at bounding box center [237, 131] width 102 height 11
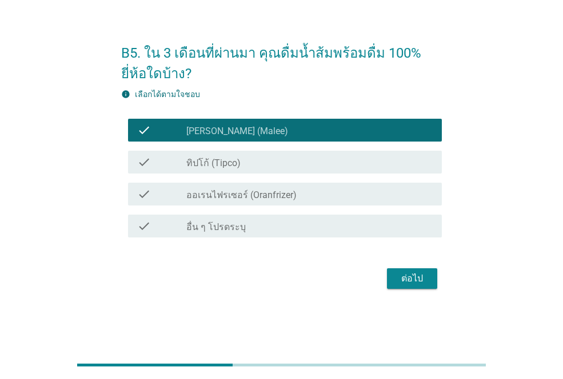
click at [231, 152] on div "check check_box ทิปโก้ (Tipco)" at bounding box center [285, 162] width 314 height 23
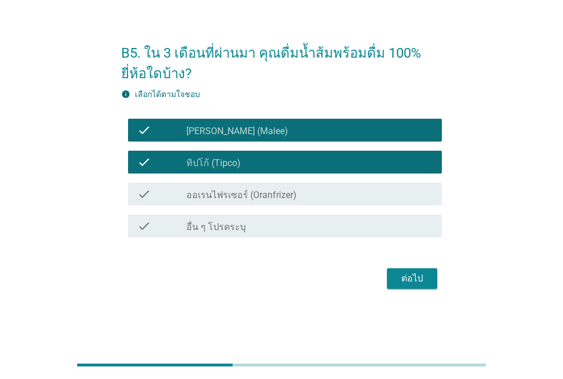
click at [233, 192] on label "ออเรนไฟรเซอร์ (Oranfrizer)" at bounding box center [241, 195] width 110 height 11
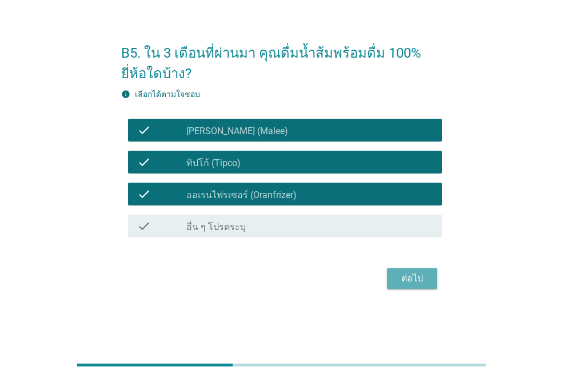
click at [421, 280] on div "ต่อไป" at bounding box center [412, 279] width 32 height 14
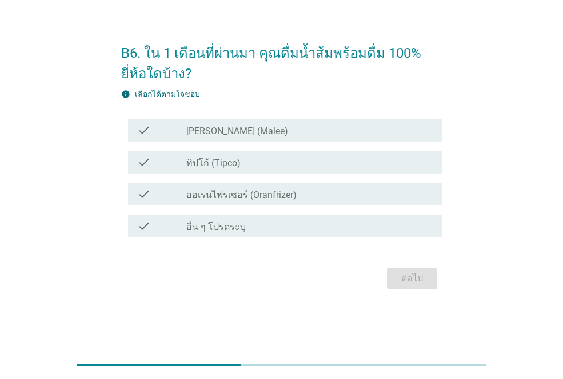
scroll to position [0, 0]
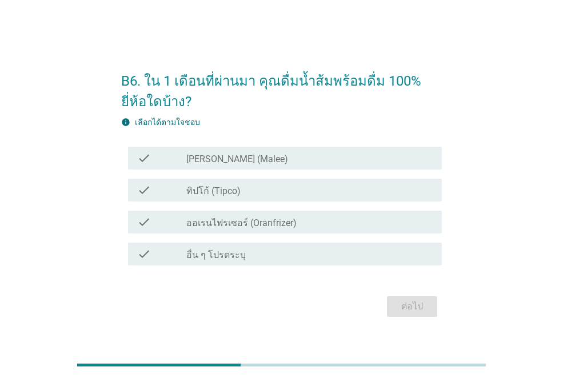
click at [220, 157] on label "[PERSON_NAME] (Malee)" at bounding box center [237, 159] width 102 height 11
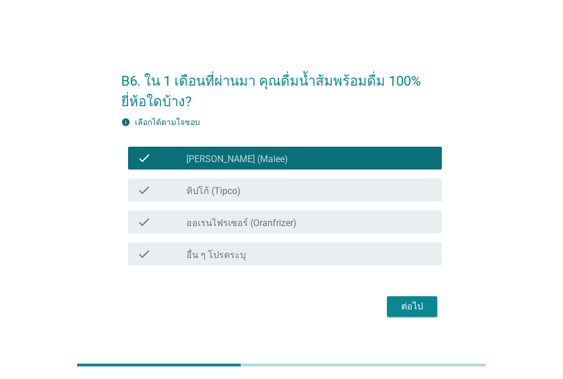
click at [214, 186] on label "ทิปโก้ (Tipco)" at bounding box center [213, 191] width 54 height 11
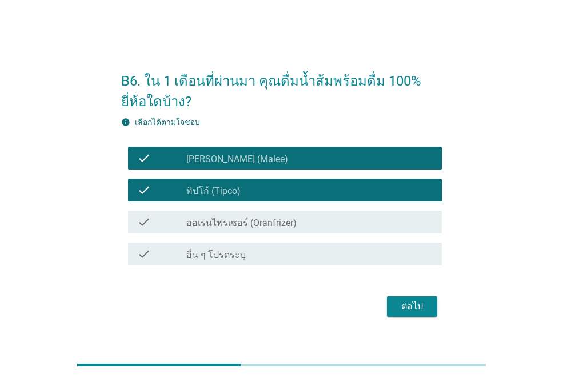
click at [214, 219] on label "ออเรนไฟรเซอร์ (Oranfrizer)" at bounding box center [241, 223] width 110 height 11
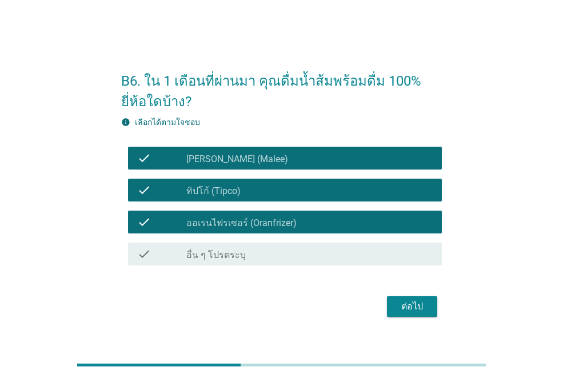
click at [405, 306] on div "ต่อไป" at bounding box center [412, 307] width 32 height 14
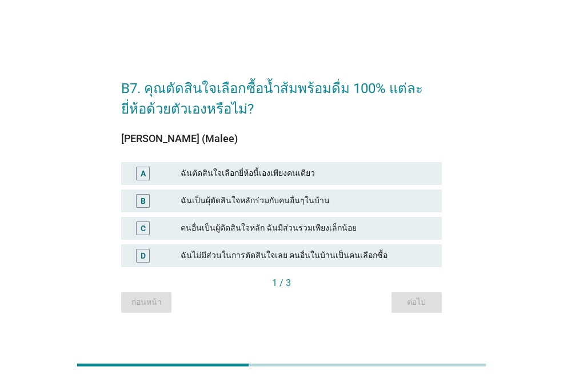
click at [224, 171] on div "ฉันตัดสินใจเลือกยี่ห้อนี้เองเพียงคนเดียว" at bounding box center [306, 174] width 252 height 14
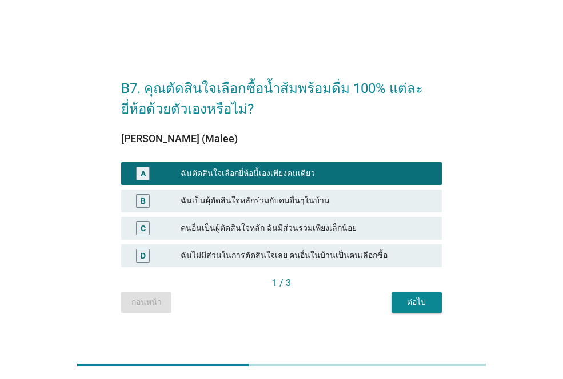
click at [418, 308] on button "ต่อไป" at bounding box center [416, 302] width 50 height 21
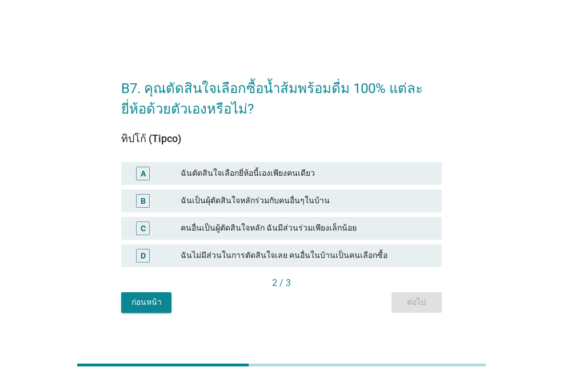
click at [249, 171] on div "ฉันตัดสินใจเลือกยี่ห้อนี้เองเพียงคนเดียว" at bounding box center [306, 174] width 252 height 14
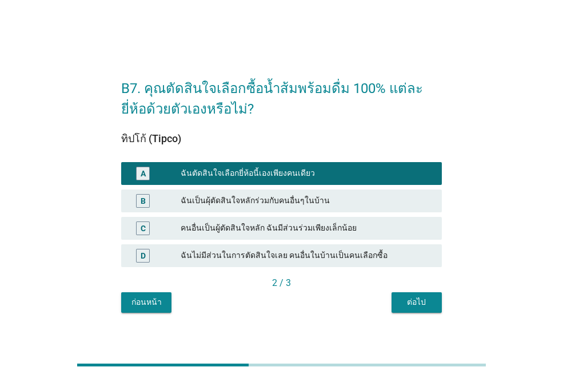
click at [423, 300] on div "ต่อไป" at bounding box center [416, 302] width 32 height 12
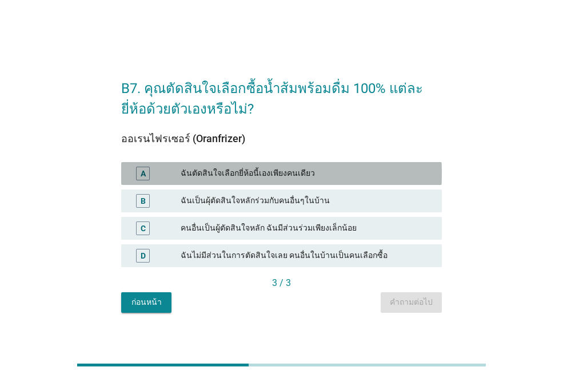
click at [239, 170] on div "ฉันตัดสินใจเลือกยี่ห้อนี้เองเพียงคนเดียว" at bounding box center [306, 174] width 252 height 14
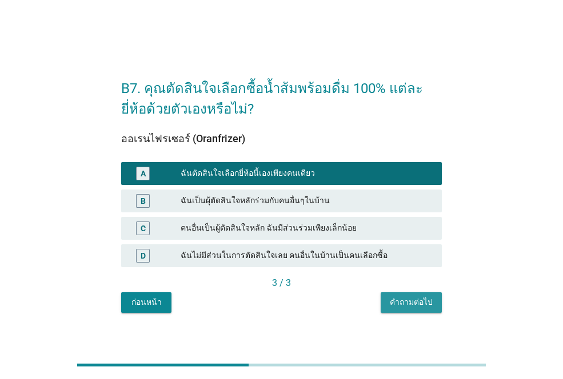
click at [416, 302] on div "คำถามต่อไป" at bounding box center [410, 302] width 43 height 12
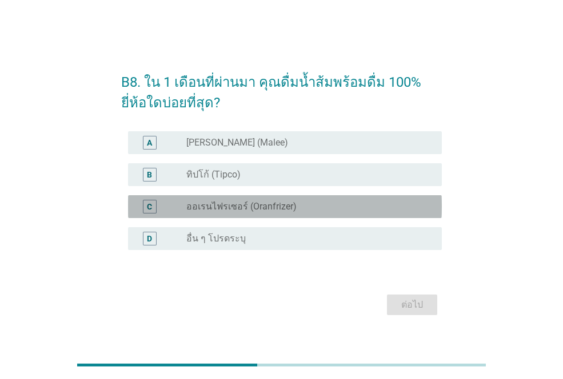
click at [212, 208] on label "ออเรนไฟรเซอร์ (Oranfrizer)" at bounding box center [241, 206] width 110 height 11
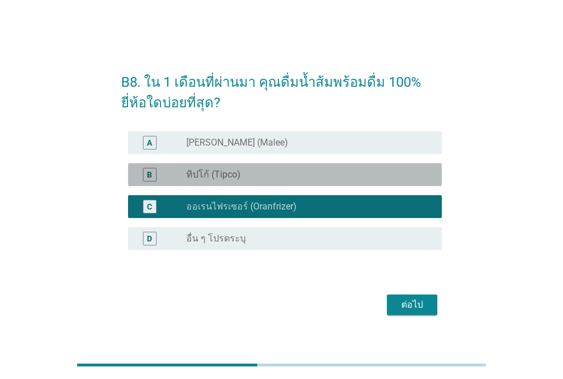
drag, startPoint x: 214, startPoint y: 172, endPoint x: 214, endPoint y: 136, distance: 36.6
click at [214, 171] on label "ทิปโก้ (Tipco)" at bounding box center [213, 174] width 54 height 11
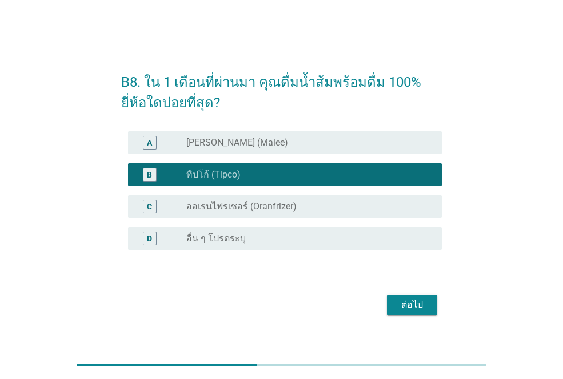
click at [214, 136] on div "radio_button_unchecked [PERSON_NAME] (Malee)" at bounding box center [309, 143] width 246 height 14
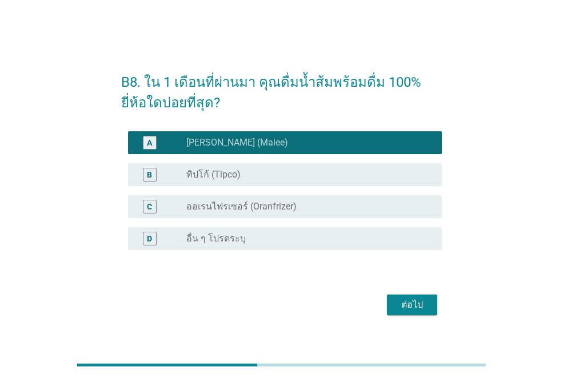
click at [250, 198] on div "C radio_button_unchecked ออเรนไฟรเซอร์ (Oranfrizer)" at bounding box center [285, 206] width 314 height 23
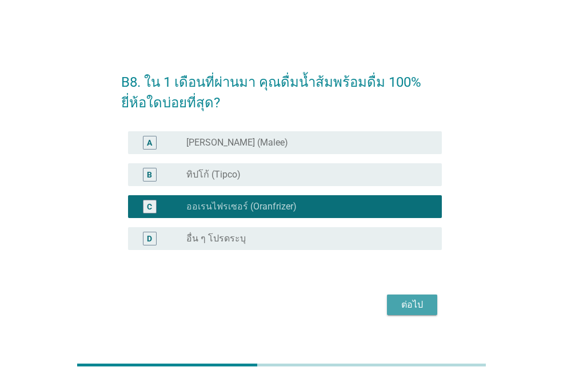
click at [403, 303] on div "ต่อไป" at bounding box center [412, 305] width 32 height 14
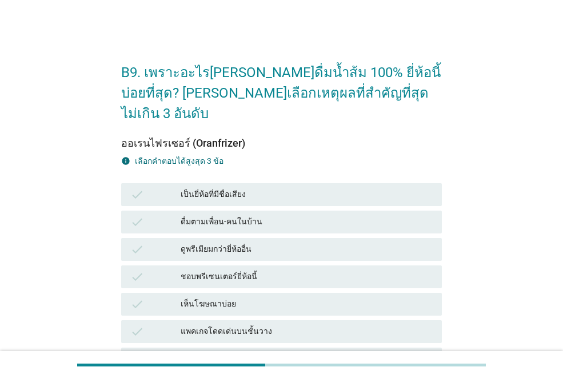
click at [240, 188] on div "เป็นยี่ห้อที่มีชื่อเสียง" at bounding box center [306, 195] width 252 height 14
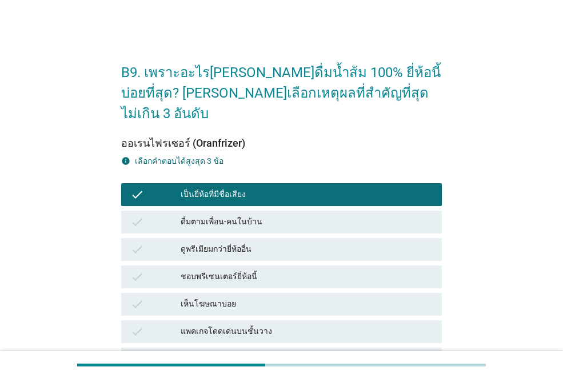
click at [226, 270] on div "ชอบพรีเซนเตอร์ยี่ห้อนี้" at bounding box center [306, 277] width 252 height 14
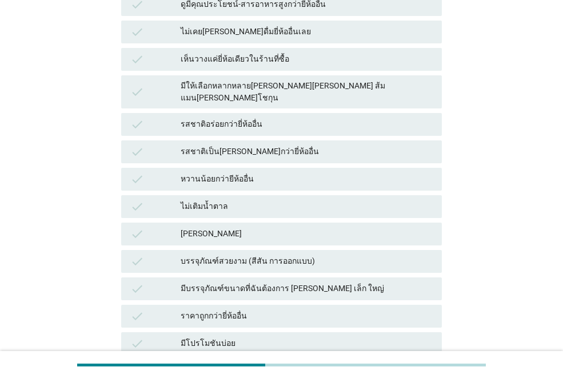
scroll to position [457, 0]
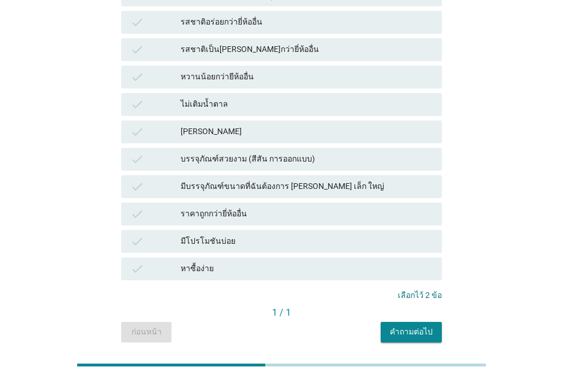
click at [223, 207] on div "ราคาถูกกว่ายี่ห้ออื่น" at bounding box center [306, 214] width 252 height 14
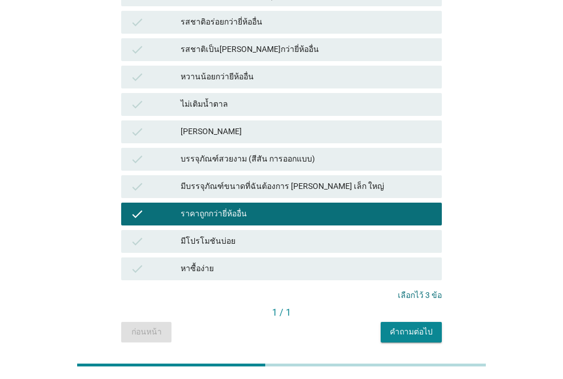
click at [425, 326] on div "คำถามต่อไป" at bounding box center [410, 332] width 43 height 12
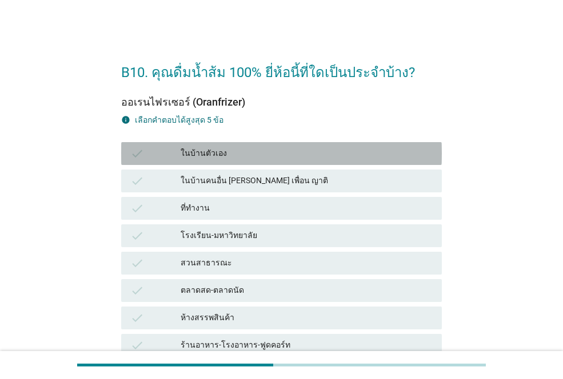
click at [219, 154] on div "ในบ้านตัวเอง" at bounding box center [306, 154] width 252 height 14
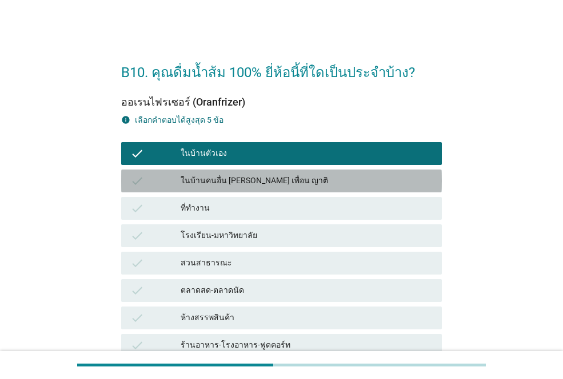
click at [221, 189] on div "check ในบ้านคนอื่น [PERSON_NAME] เพื่อน ญาติ" at bounding box center [281, 181] width 320 height 23
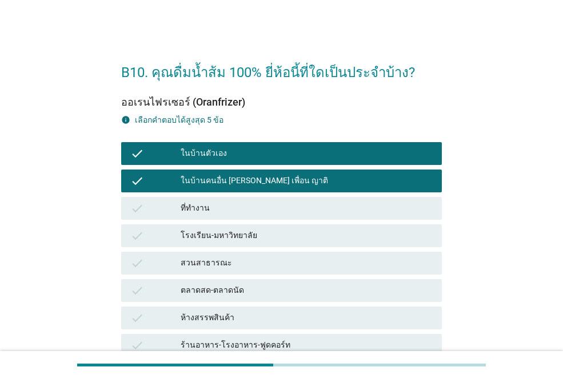
click at [212, 179] on div "ในบ้านคนอื่น [PERSON_NAME] เพื่อน ญาติ" at bounding box center [306, 181] width 252 height 14
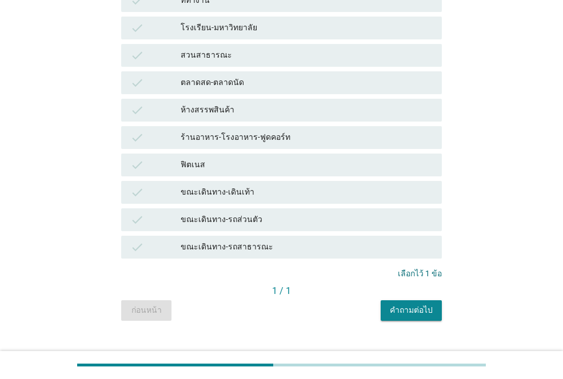
scroll to position [228, 0]
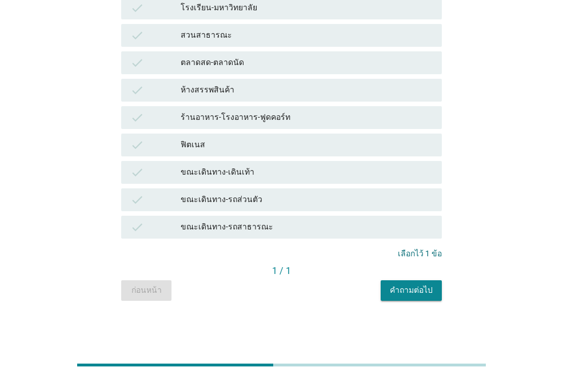
click at [421, 291] on div "คำถามต่อไป" at bounding box center [410, 290] width 43 height 12
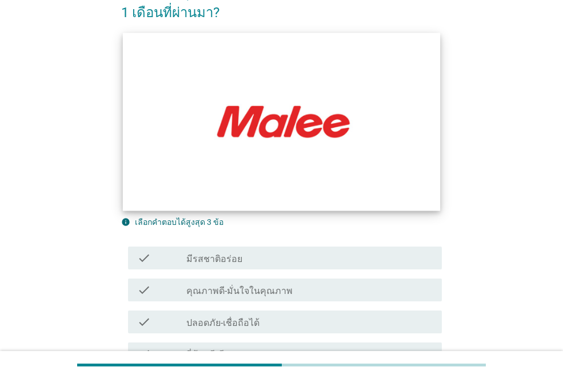
scroll to position [228, 0]
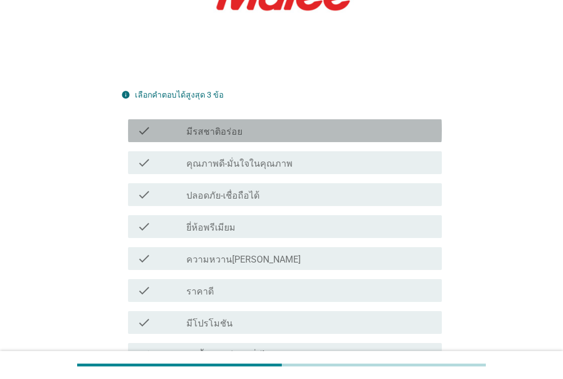
click at [231, 124] on div "check_box_outline_blank มีรสชาติอร่อย" at bounding box center [309, 131] width 246 height 14
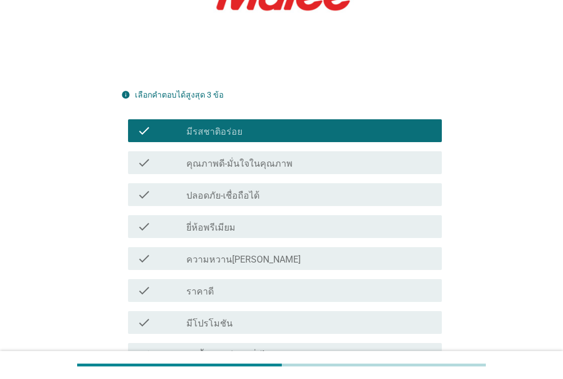
click at [232, 254] on label "ความหวาน[PERSON_NAME]" at bounding box center [243, 259] width 114 height 11
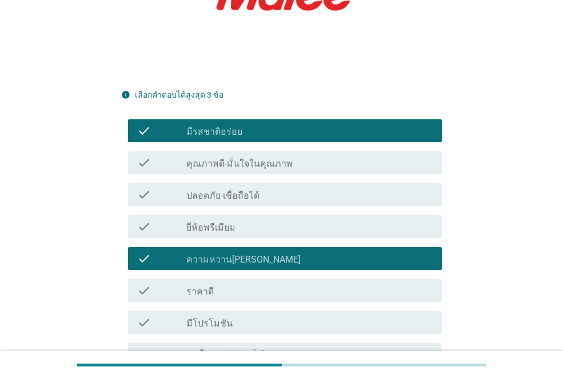
click at [236, 215] on div "check check_box_outline_blank ยี่ห้อพรีเมียม" at bounding box center [285, 226] width 314 height 23
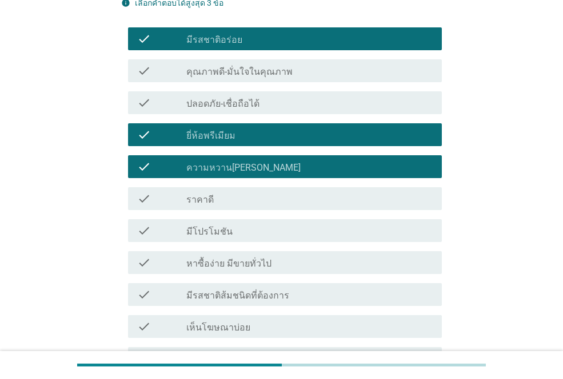
scroll to position [472, 0]
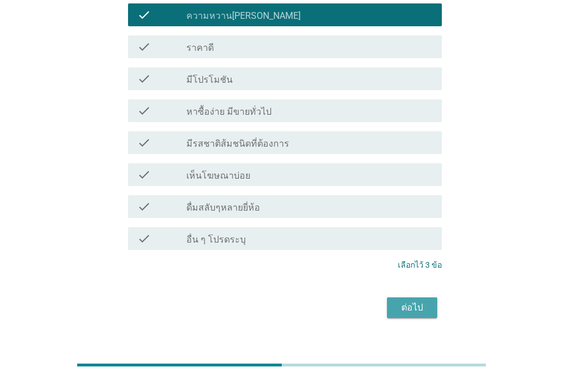
click at [396, 301] on div "ต่อไป" at bounding box center [412, 308] width 32 height 14
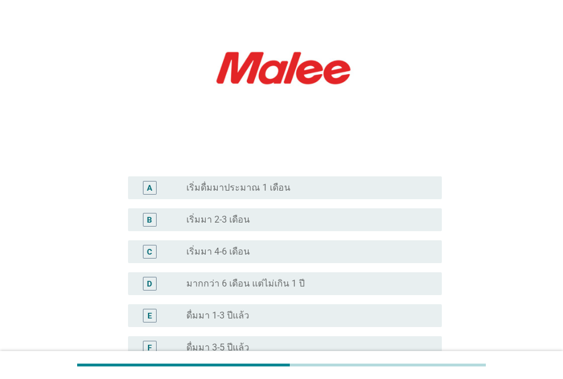
scroll to position [228, 0]
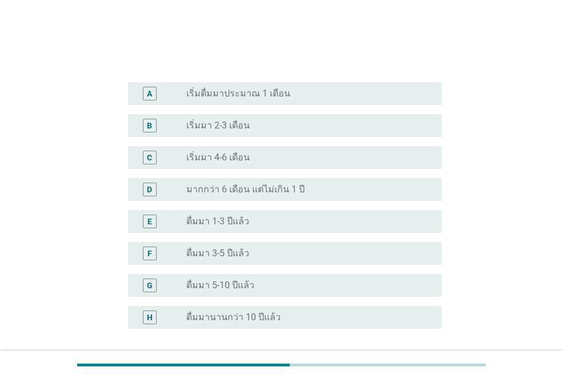
click at [236, 288] on label "ดื่มมา 5-10 ปีแล้ว" at bounding box center [220, 285] width 68 height 11
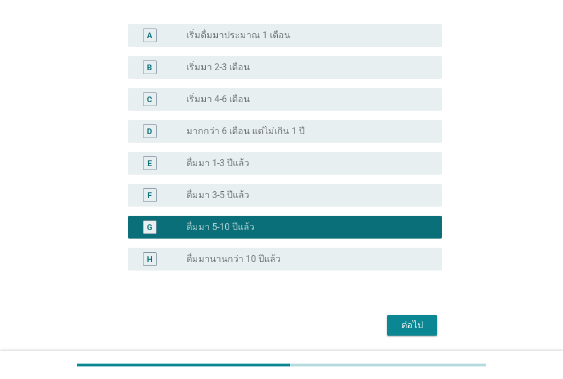
scroll to position [325, 0]
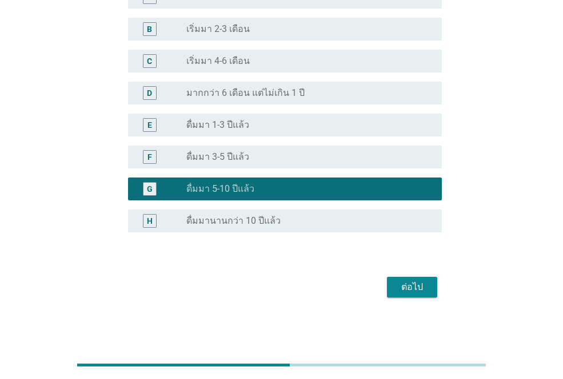
click at [404, 290] on div "ต่อไป" at bounding box center [412, 287] width 32 height 14
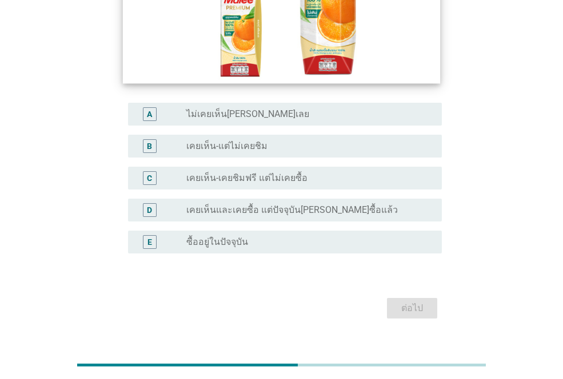
scroll to position [229, 0]
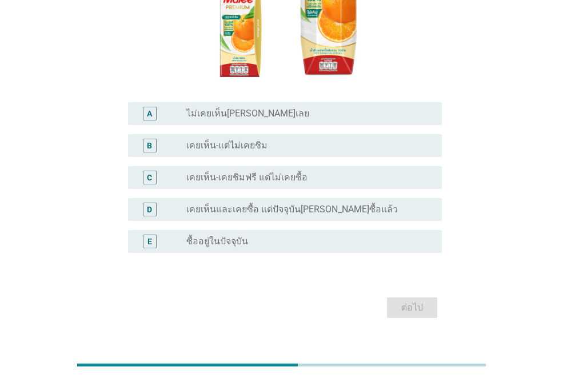
click at [214, 204] on label "เคยเห็นและเคยซื้อ แต่ปัจจุบัน[PERSON_NAME]ซื้อแล้ว" at bounding box center [291, 209] width 211 height 11
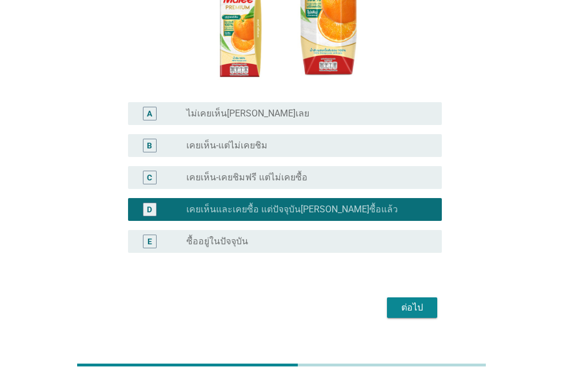
click at [211, 236] on label "ซื้ออยู่ในปัจจุบัน" at bounding box center [217, 241] width 62 height 11
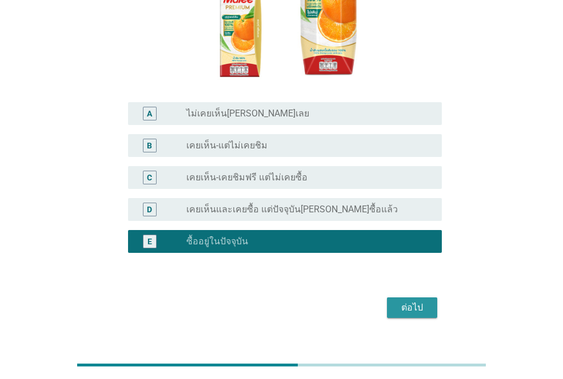
click at [415, 301] on div "ต่อไป" at bounding box center [412, 308] width 32 height 14
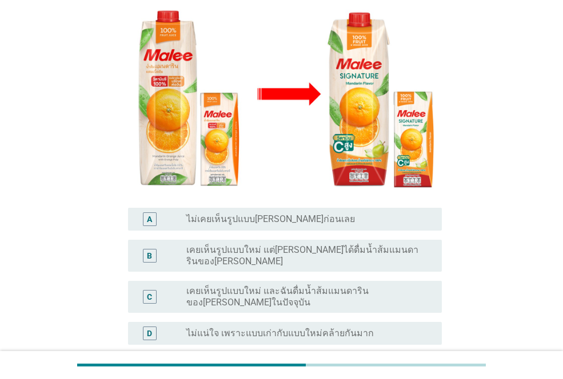
scroll to position [259, 0]
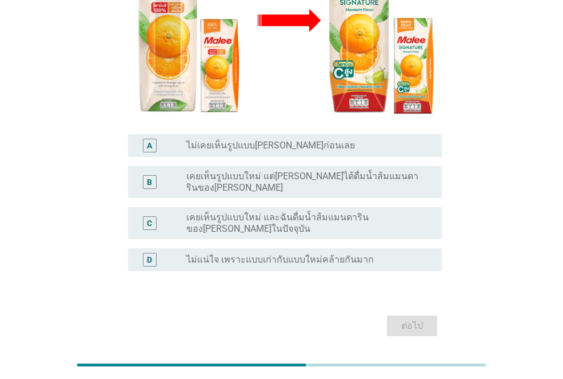
click at [290, 254] on label "ไม่แน่ใจ เพราะแบบเก่ากับแบบใหม่คล้ายกันมาก" at bounding box center [279, 259] width 187 height 11
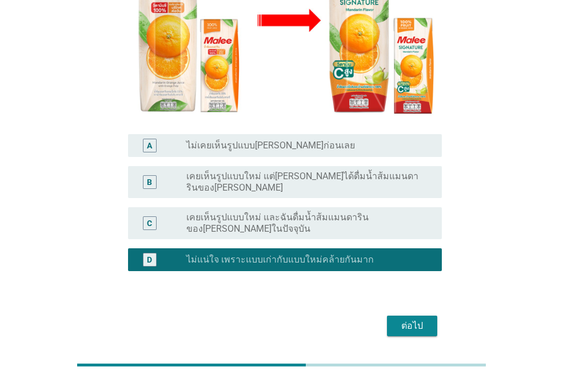
click at [274, 166] on div "B radio_button_unchecked เคยเห็นรูปแบบใหม่ แต่[PERSON_NAME]ได้ดื่มน้ำส้มแมนดาริ…" at bounding box center [285, 182] width 314 height 32
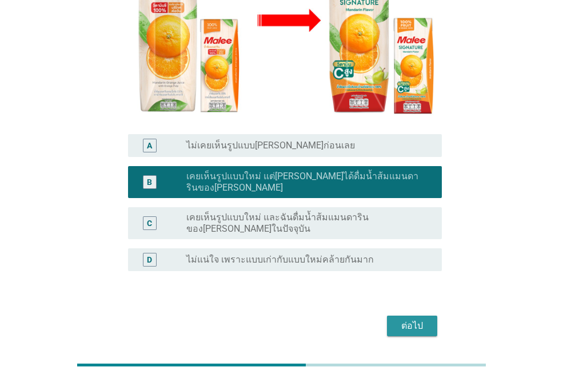
click at [404, 319] on div "ต่อไป" at bounding box center [412, 326] width 32 height 14
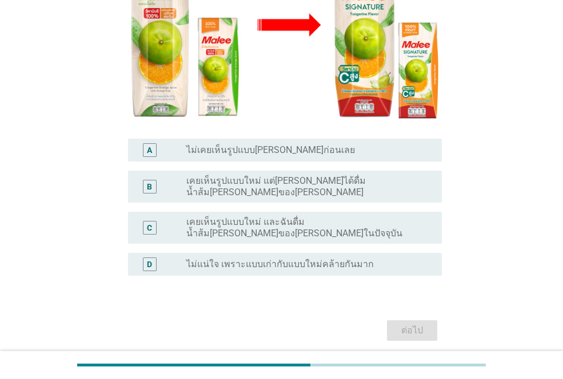
scroll to position [268, 0]
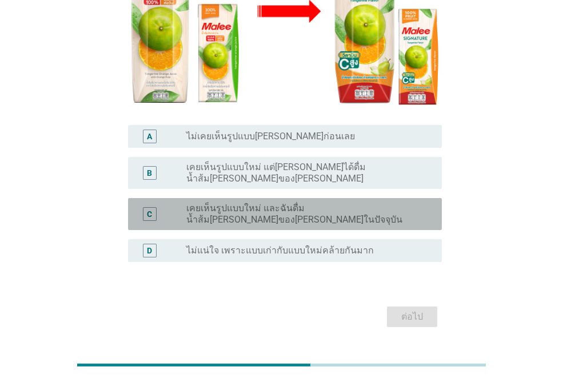
click at [245, 203] on label "เคยเห็นรูปแบบใหม่ และฉันดื่มน้ำส้ม[PERSON_NAME]ของ[PERSON_NAME]ในปัจจุบัน" at bounding box center [304, 214] width 237 height 23
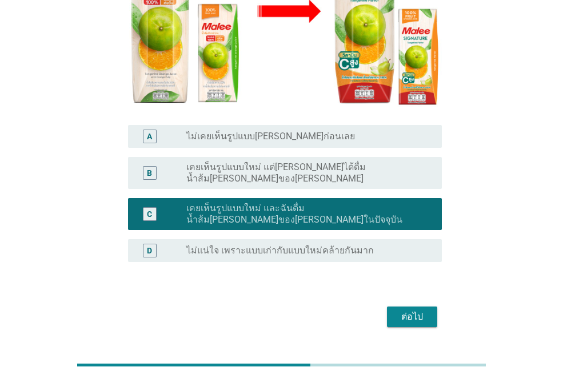
click at [426, 310] on div "ต่อไป" at bounding box center [412, 317] width 32 height 14
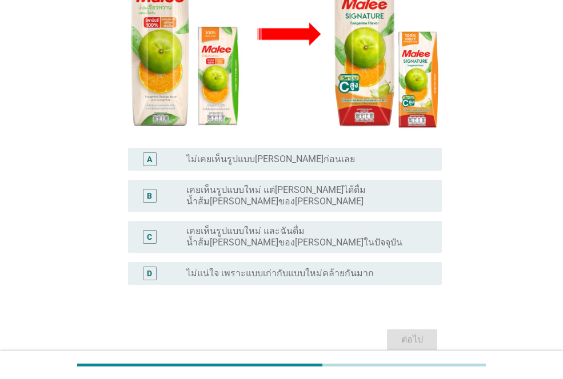
scroll to position [259, 0]
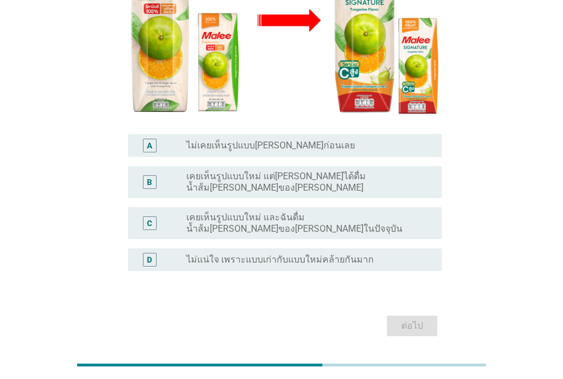
click at [329, 212] on label "เคยเห็นรูปแบบใหม่ และฉันดื่มน้ำส้ม[PERSON_NAME]ของ[PERSON_NAME]ในปัจจุบัน" at bounding box center [304, 223] width 237 height 23
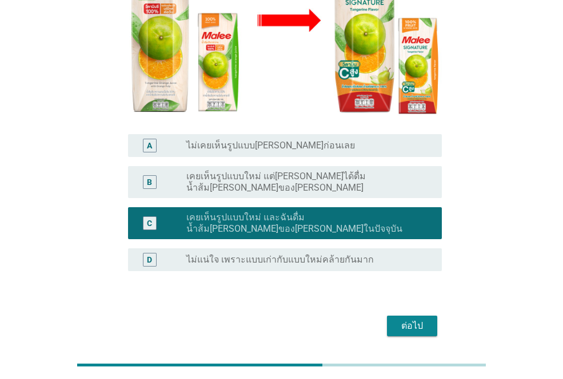
click at [420, 319] on div "ต่อไป" at bounding box center [412, 326] width 32 height 14
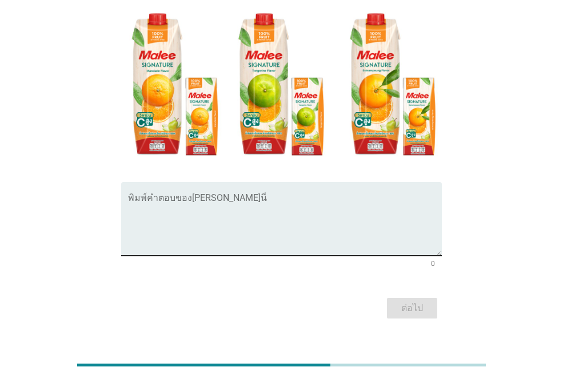
scroll to position [166, 0]
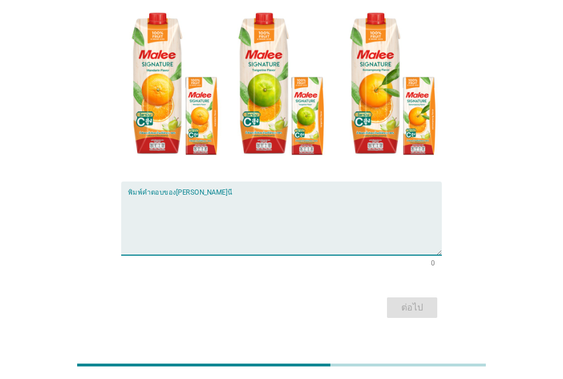
click at [175, 214] on textarea "พิมพ์คำตอบของคุณ ที่นี่" at bounding box center [285, 225] width 314 height 60
type textarea "น่าซ์้อ สวยงาม"
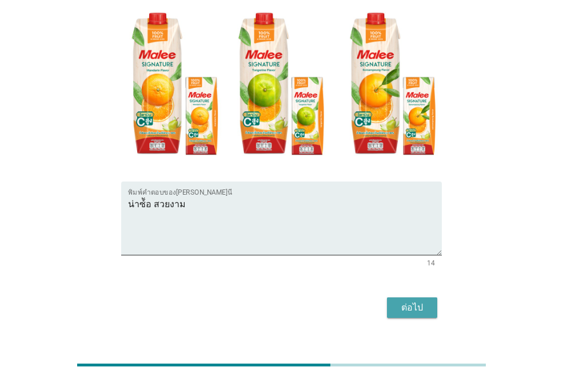
click at [420, 301] on div "ต่อไป" at bounding box center [412, 308] width 32 height 14
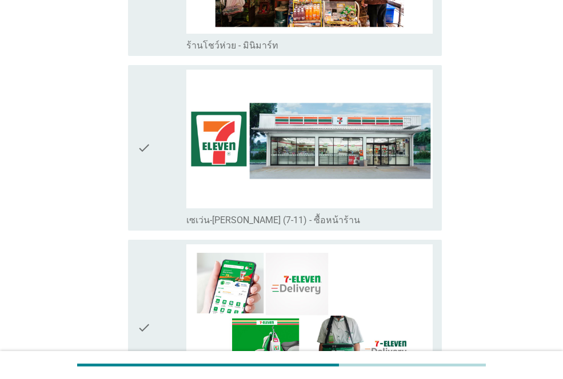
scroll to position [2170, 0]
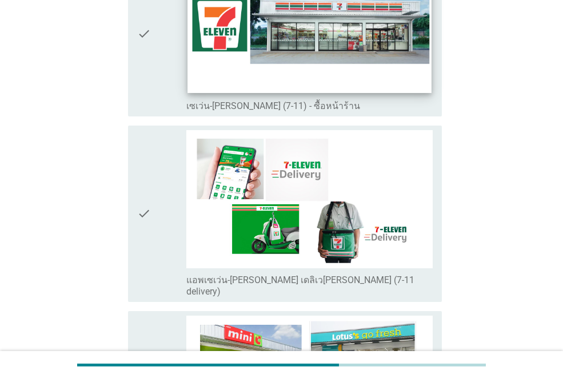
click at [319, 58] on img at bounding box center [308, 25] width 243 height 137
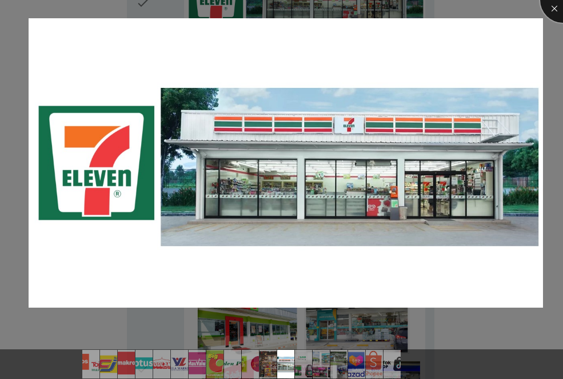
click at [557, 9] on div at bounding box center [563, 0] width 46 height 46
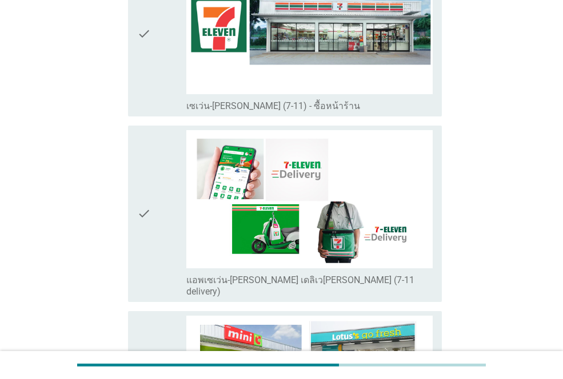
click at [174, 27] on div "check" at bounding box center [161, 33] width 49 height 156
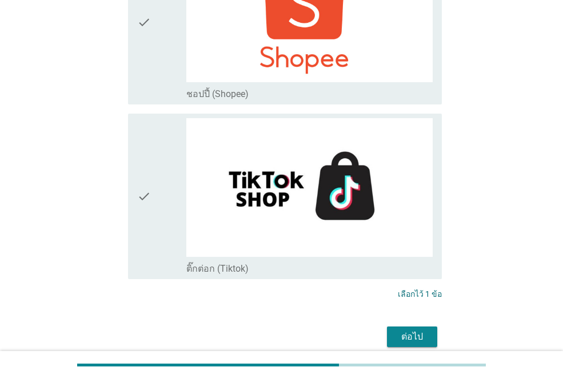
scroll to position [3103, 0]
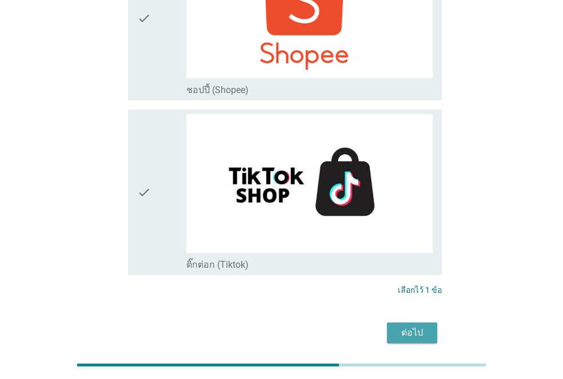
click at [416, 326] on div "ต่อไป" at bounding box center [412, 333] width 32 height 14
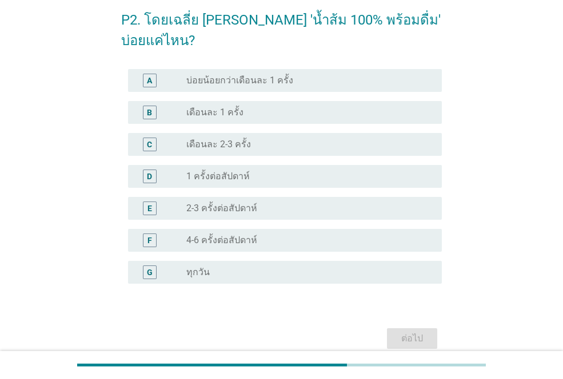
scroll to position [104, 0]
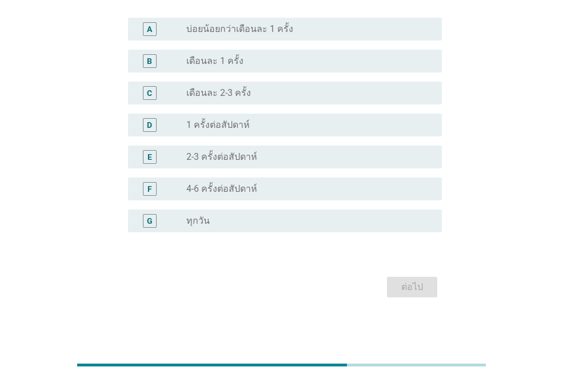
click at [241, 159] on label "2-3 ครั้งต่อสัปดาห์" at bounding box center [221, 156] width 71 height 11
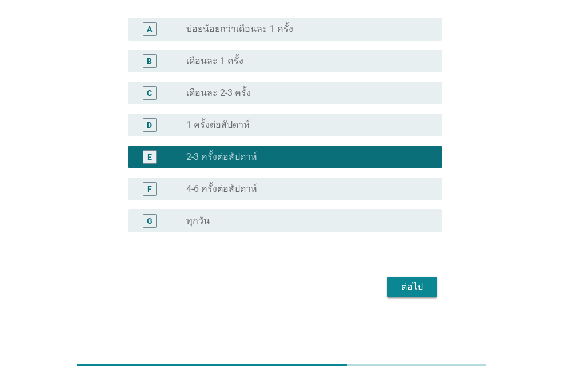
click at [409, 285] on div "ต่อไป" at bounding box center [412, 287] width 32 height 14
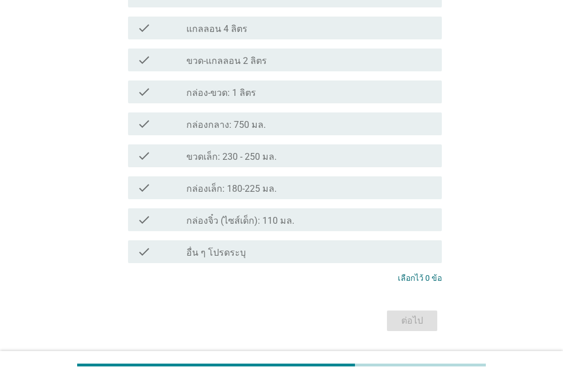
scroll to position [167, 0]
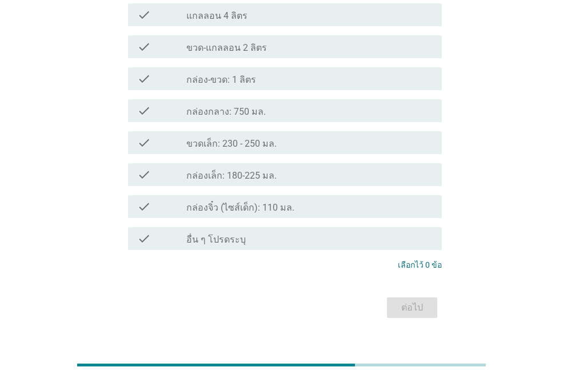
click at [248, 74] on label "กล่อง-ขวด: 1 ลิตร" at bounding box center [221, 79] width 70 height 11
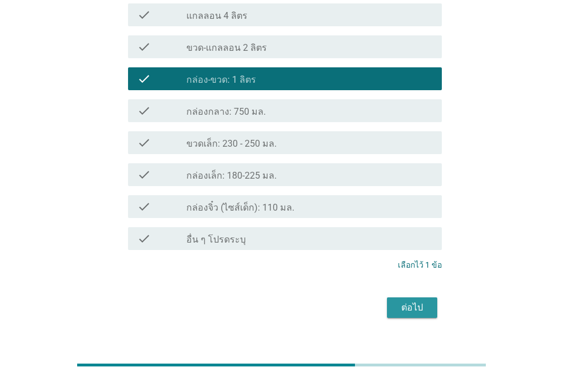
click at [419, 301] on div "ต่อไป" at bounding box center [412, 308] width 32 height 14
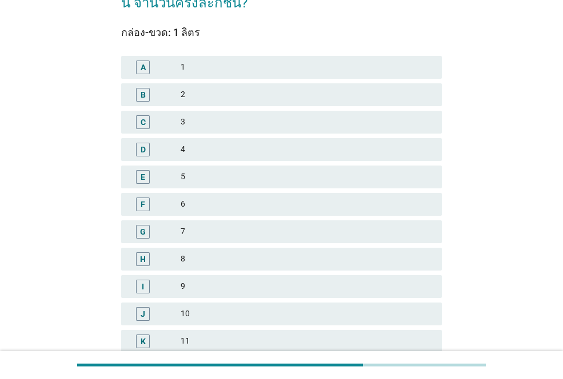
scroll to position [0, 0]
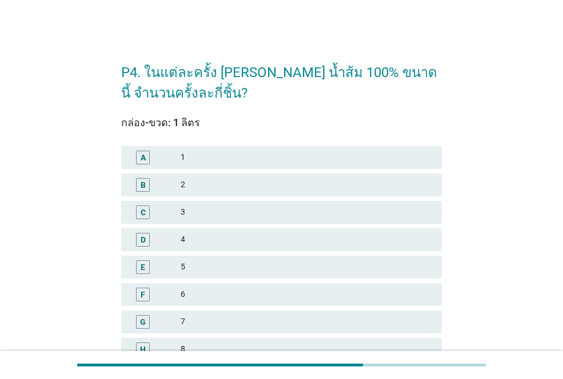
drag, startPoint x: 224, startPoint y: 189, endPoint x: 225, endPoint y: 183, distance: 6.4
click at [223, 189] on div "2" at bounding box center [306, 185] width 252 height 14
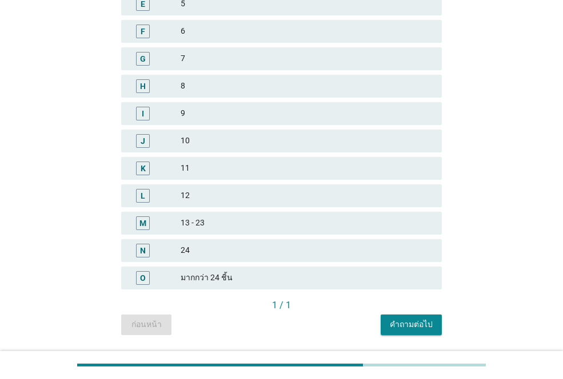
scroll to position [298, 0]
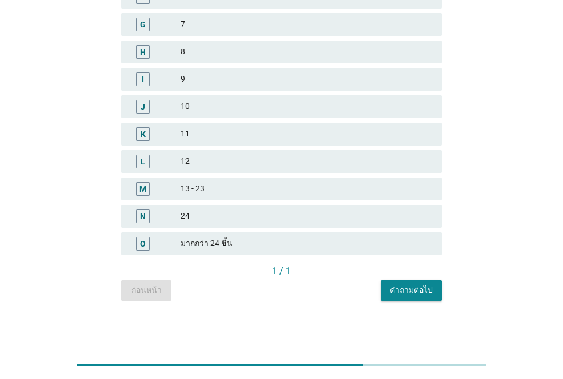
click at [416, 294] on div "คำถามต่อไป" at bounding box center [410, 290] width 43 height 12
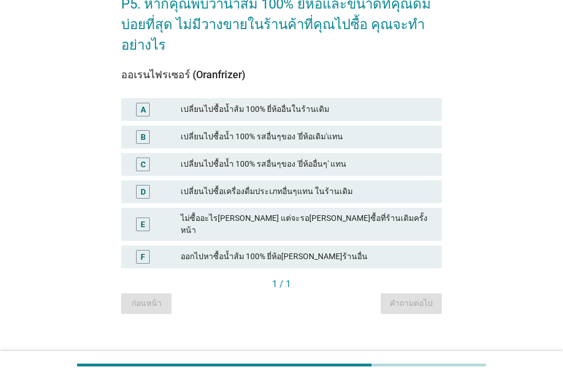
scroll to position [71, 0]
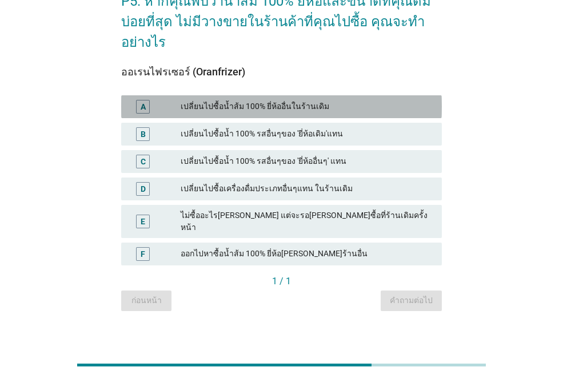
click at [301, 107] on div "เปลี่ยนไปซื้อน้ำส้ม 100% ยี่ห้ออื่นในร้านเดิม" at bounding box center [306, 107] width 252 height 14
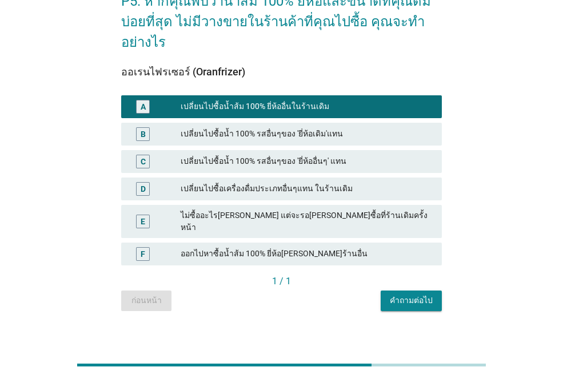
click at [210, 247] on div "ออกไปหาซื้อน้ำส้ม 100% ยี่ห้อ[PERSON_NAME]ร้านอื่น" at bounding box center [306, 254] width 252 height 14
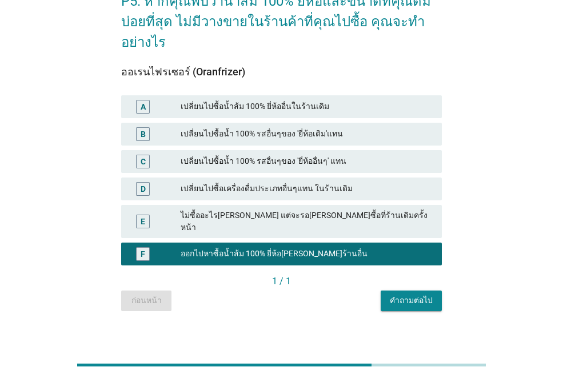
click at [417, 295] on div "คำถามต่อไป" at bounding box center [410, 301] width 43 height 12
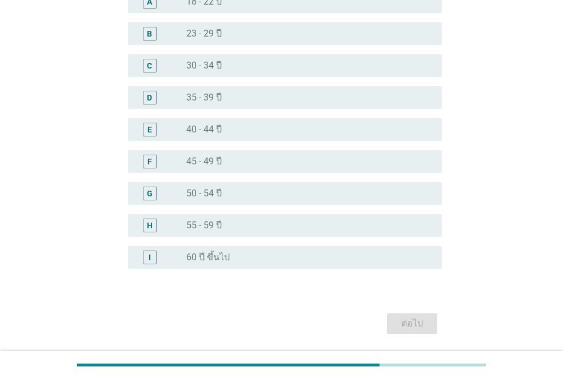
scroll to position [114, 0]
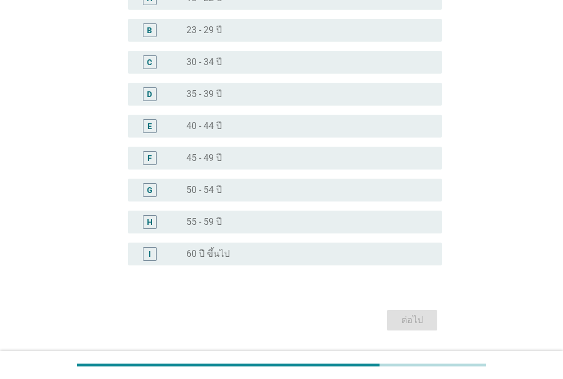
click at [216, 90] on label "35 - 39 ปี" at bounding box center [203, 94] width 35 height 11
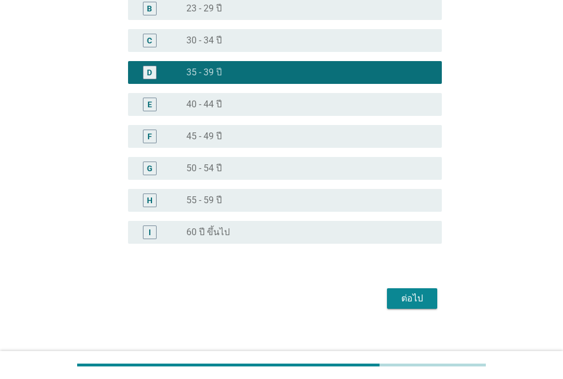
scroll to position [147, 0]
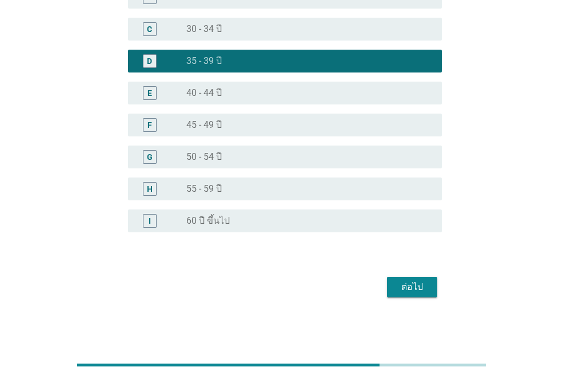
click at [404, 292] on div "ต่อไป" at bounding box center [412, 287] width 32 height 14
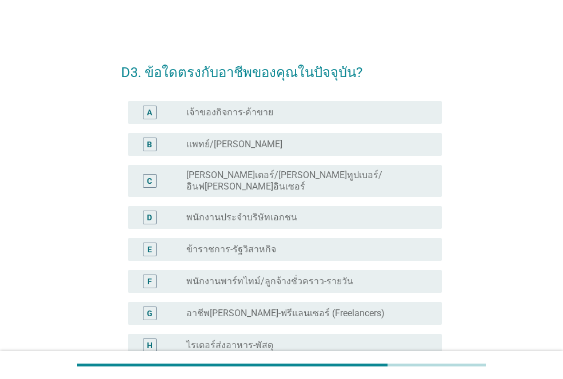
click at [238, 212] on label "พนักงานประจำบริษัทเอกชน" at bounding box center [241, 217] width 111 height 11
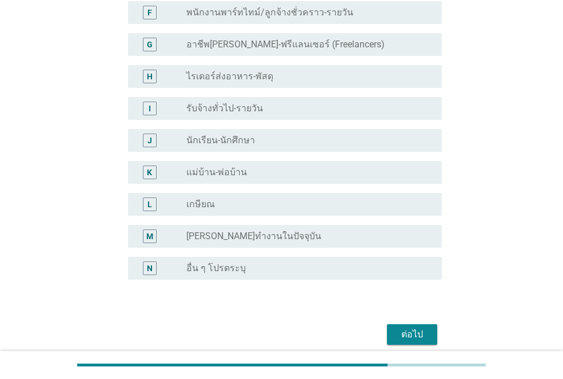
scroll to position [307, 0]
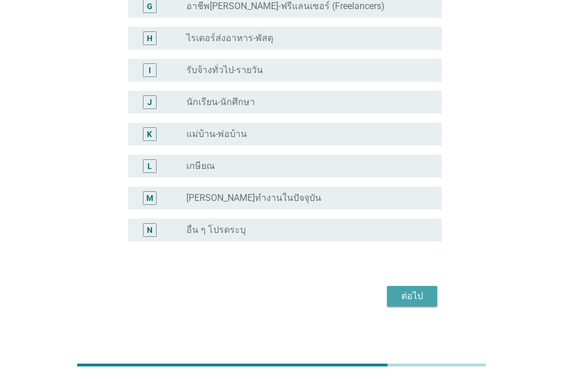
click at [396, 290] on div "ต่อไป" at bounding box center [412, 297] width 32 height 14
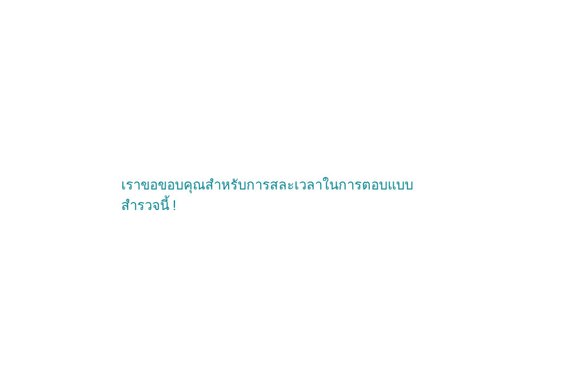
scroll to position [0, 0]
